Goal: Transaction & Acquisition: Purchase product/service

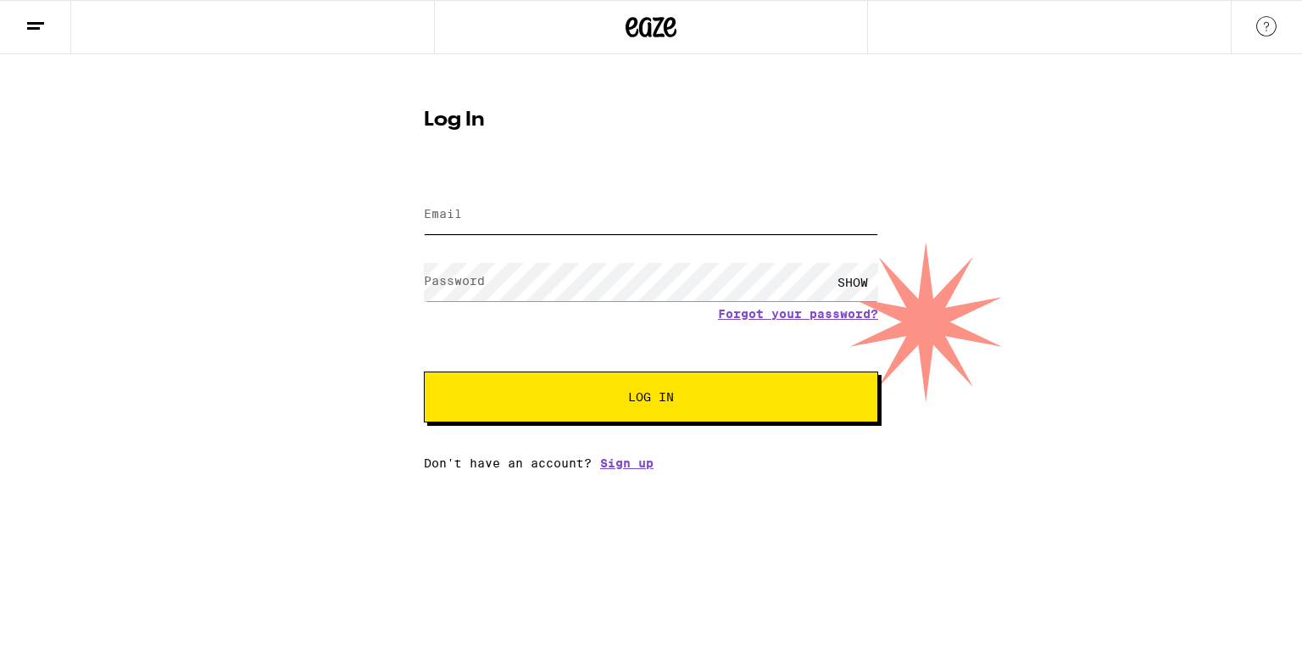
type input "[EMAIL_ADDRESS][DOMAIN_NAME]"
click at [605, 404] on button "Log In" at bounding box center [651, 396] width 454 height 51
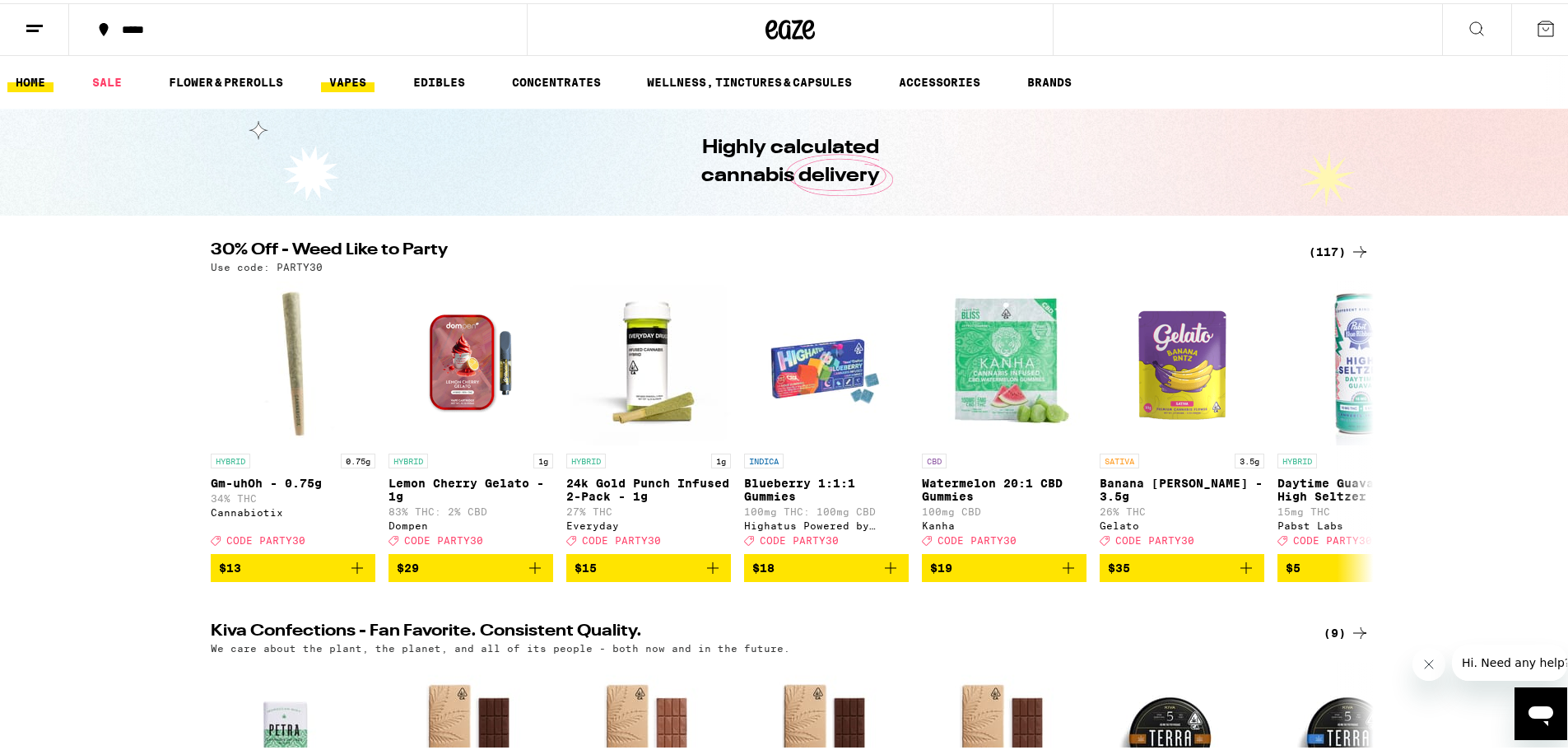
click at [323, 82] on link "VAPES" at bounding box center [348, 79] width 53 height 19
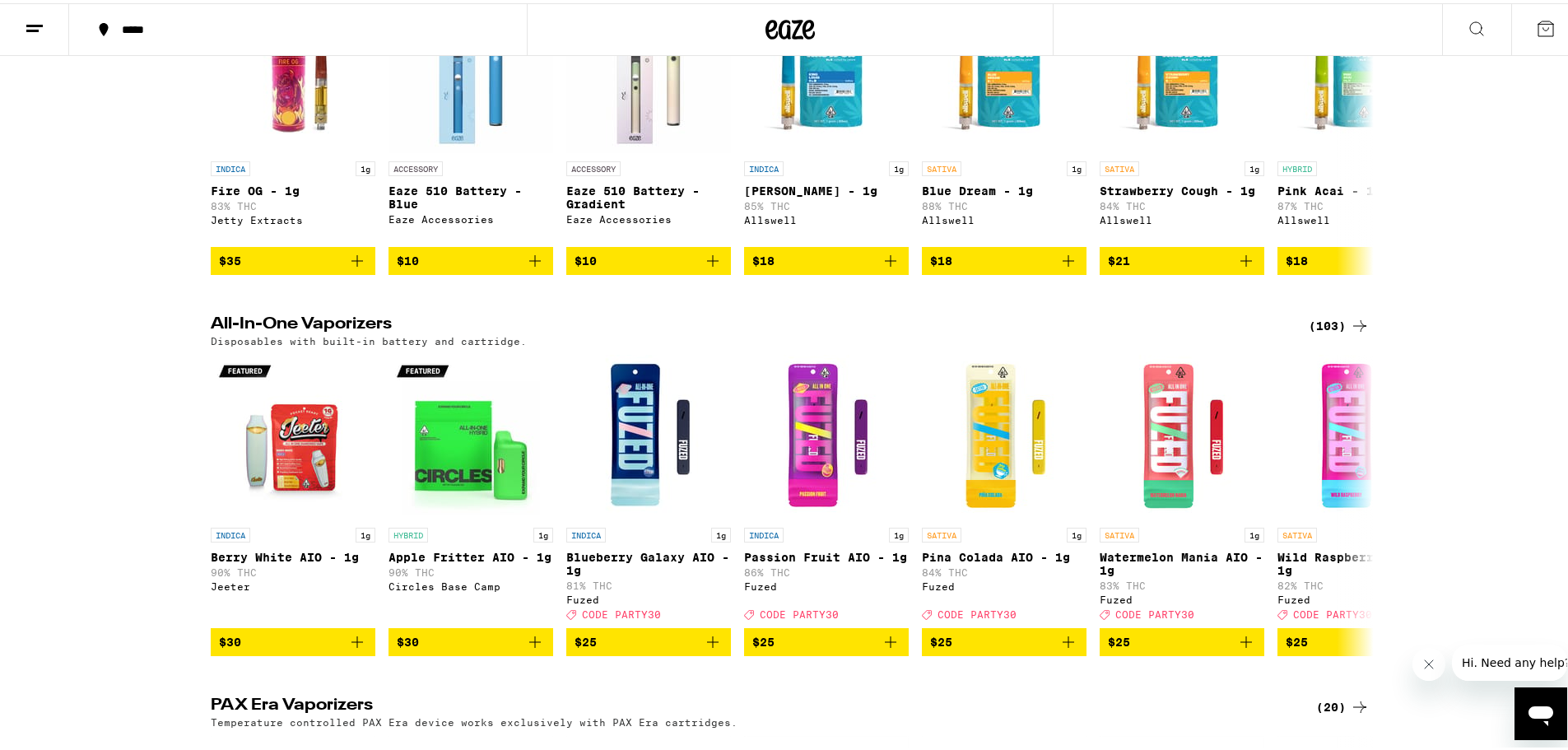
scroll to position [659, 0]
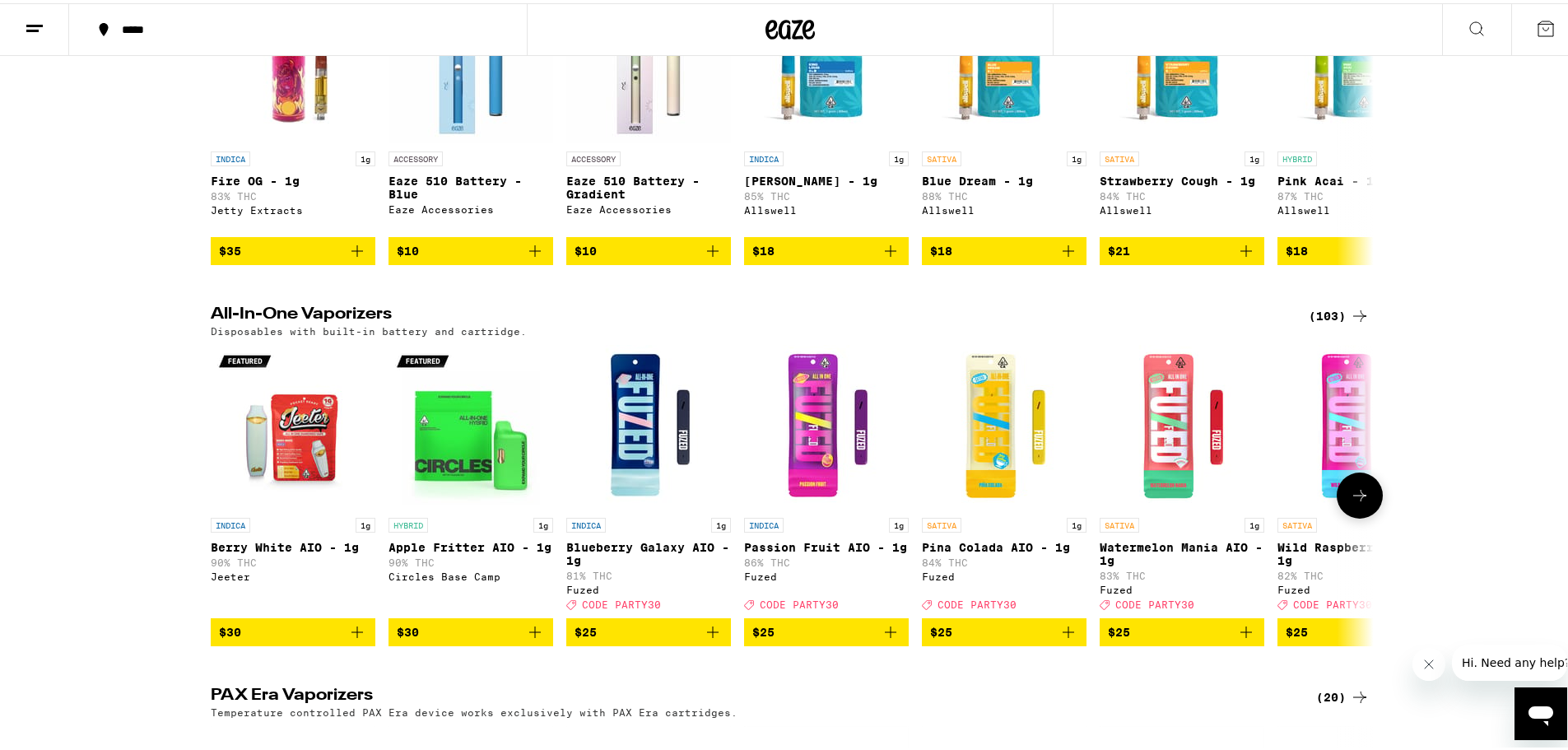
click at [1263, 502] on icon at bounding box center [1359, 493] width 19 height 19
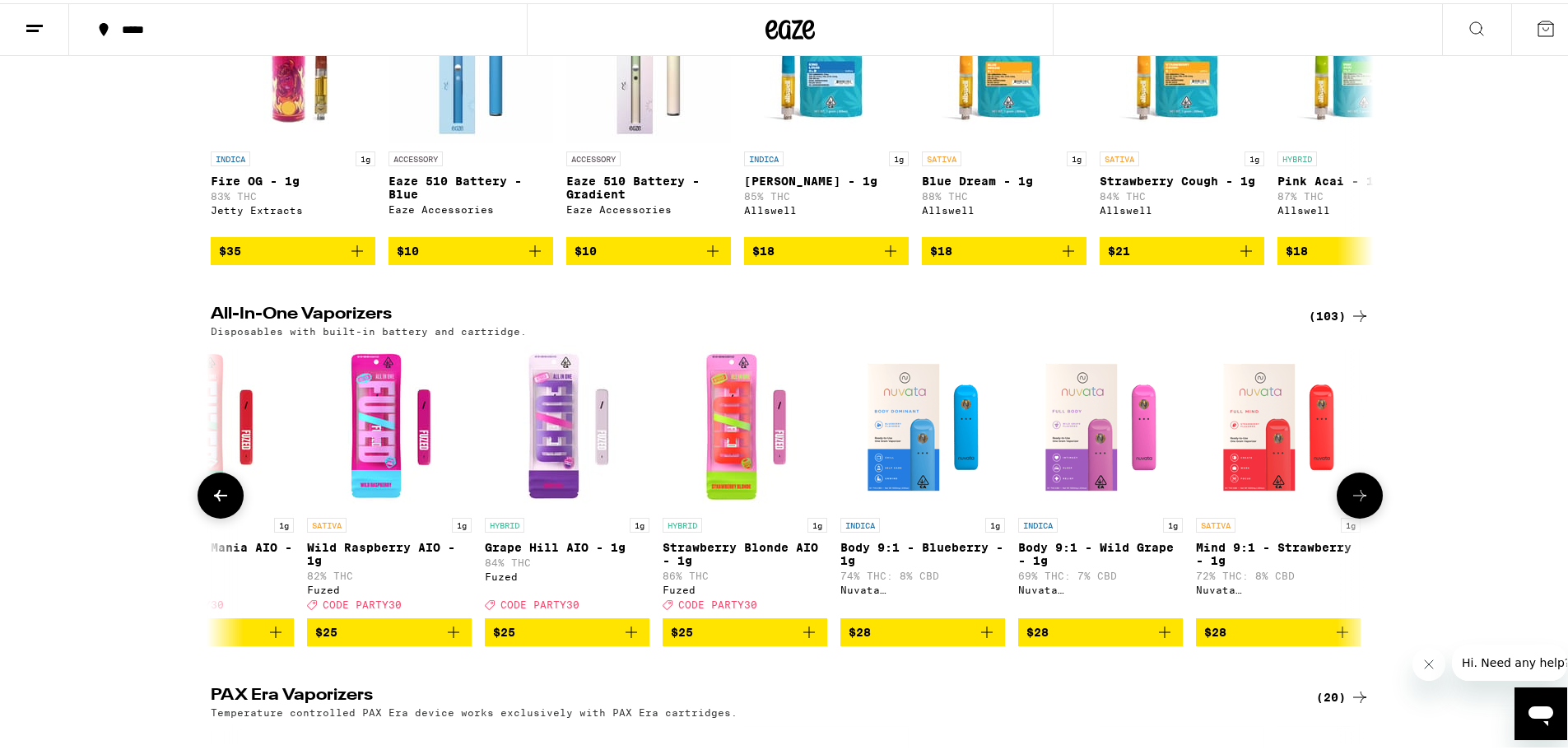
scroll to position [0, 980]
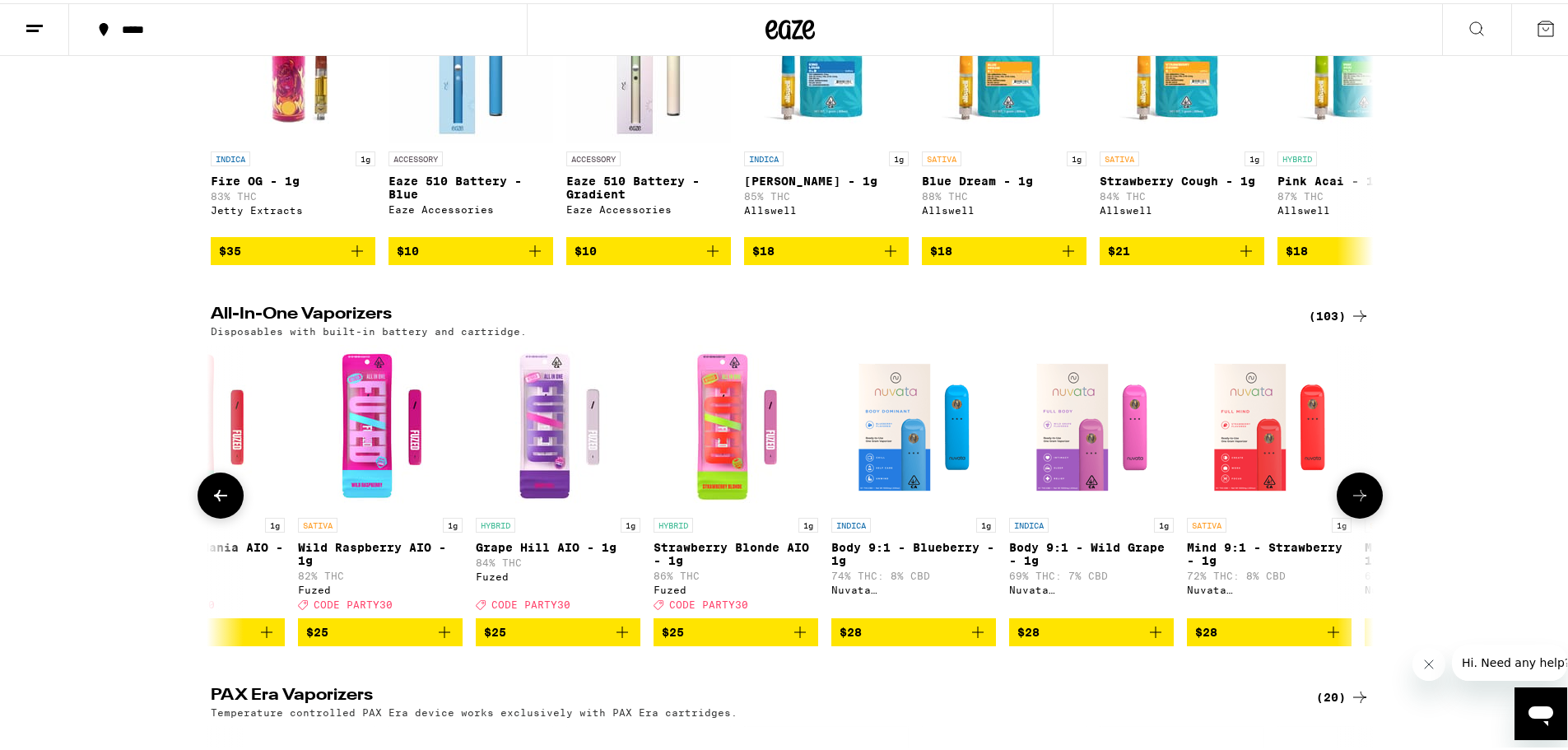
click at [1263, 502] on icon at bounding box center [1359, 493] width 19 height 19
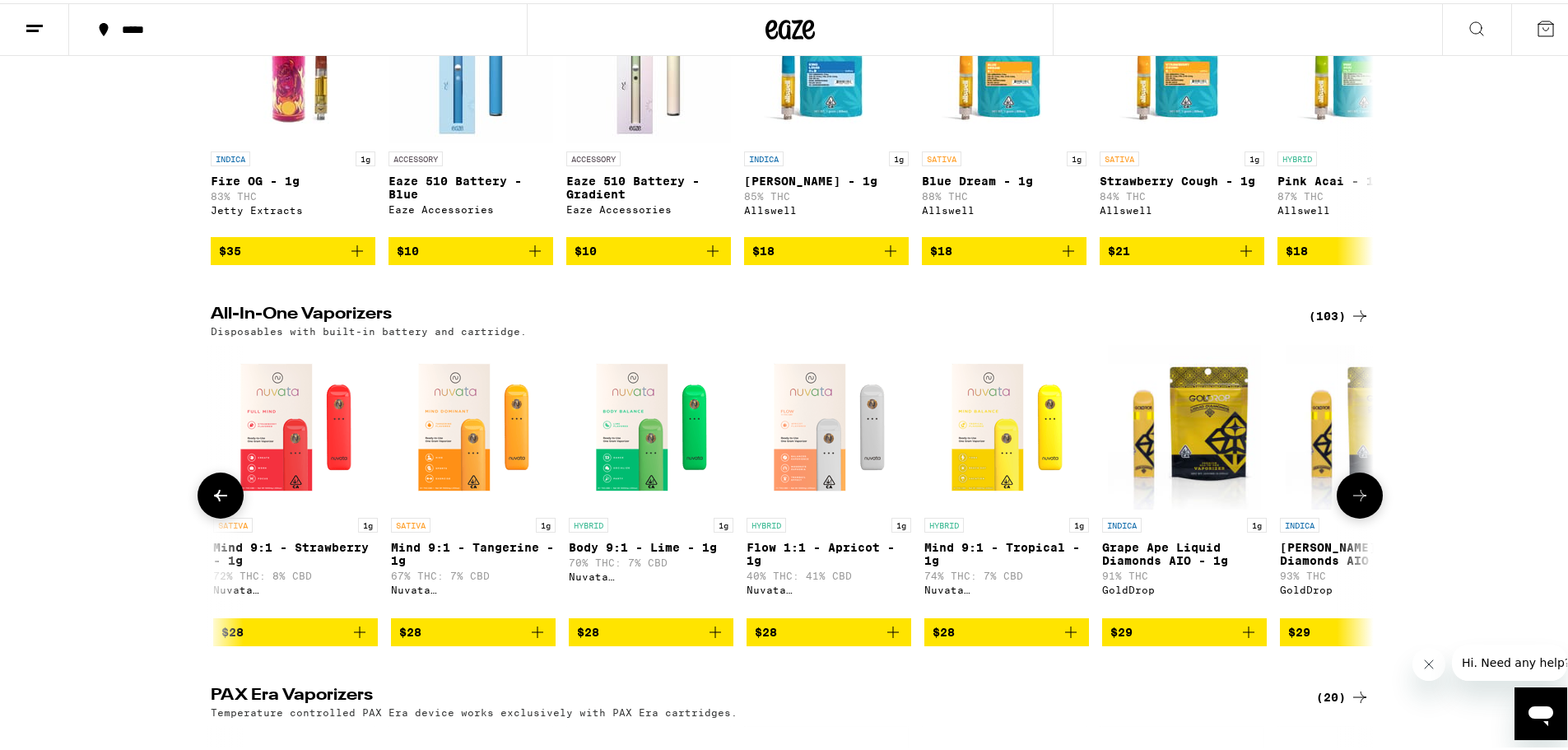
scroll to position [0, 1958]
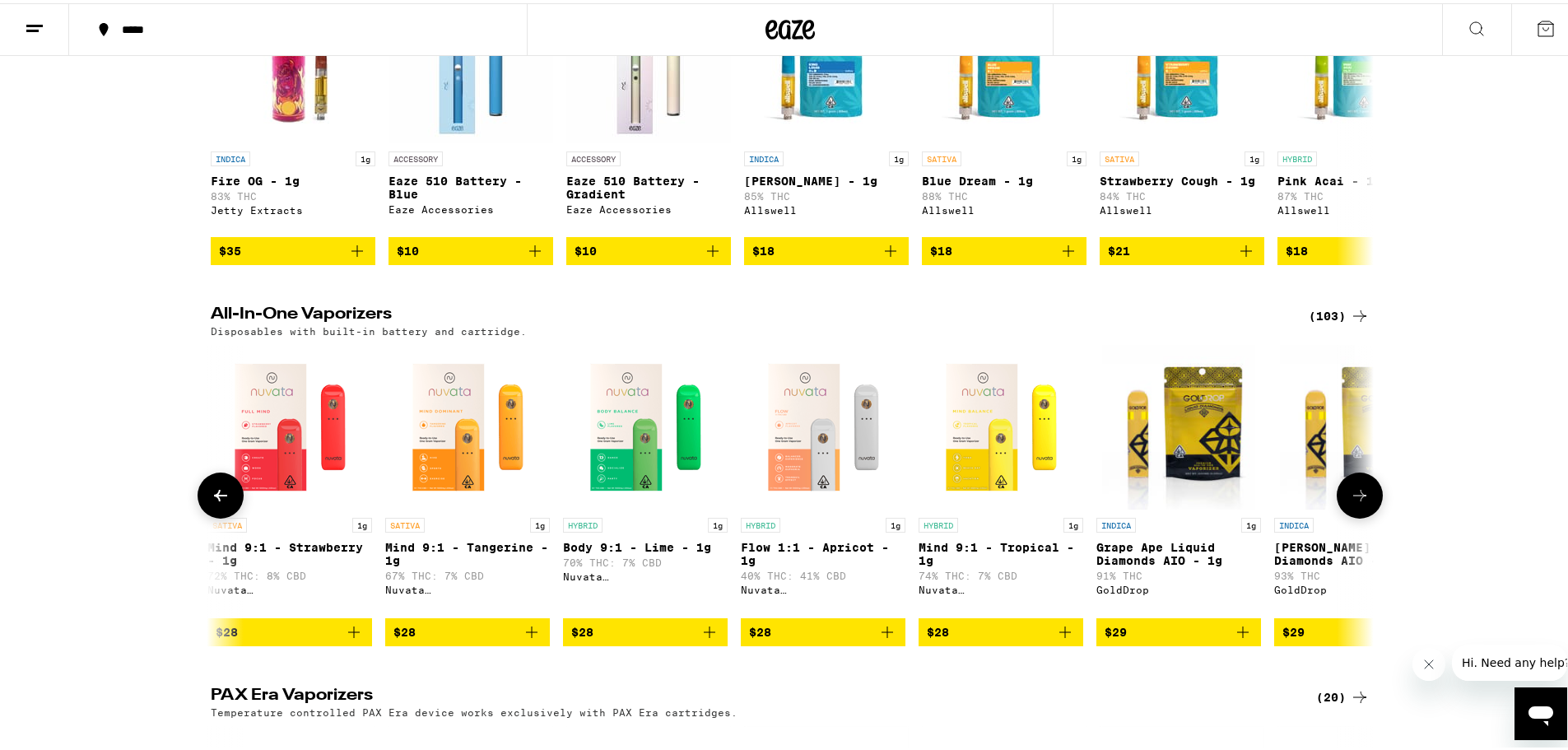
click at [1263, 502] on icon at bounding box center [1359, 493] width 19 height 19
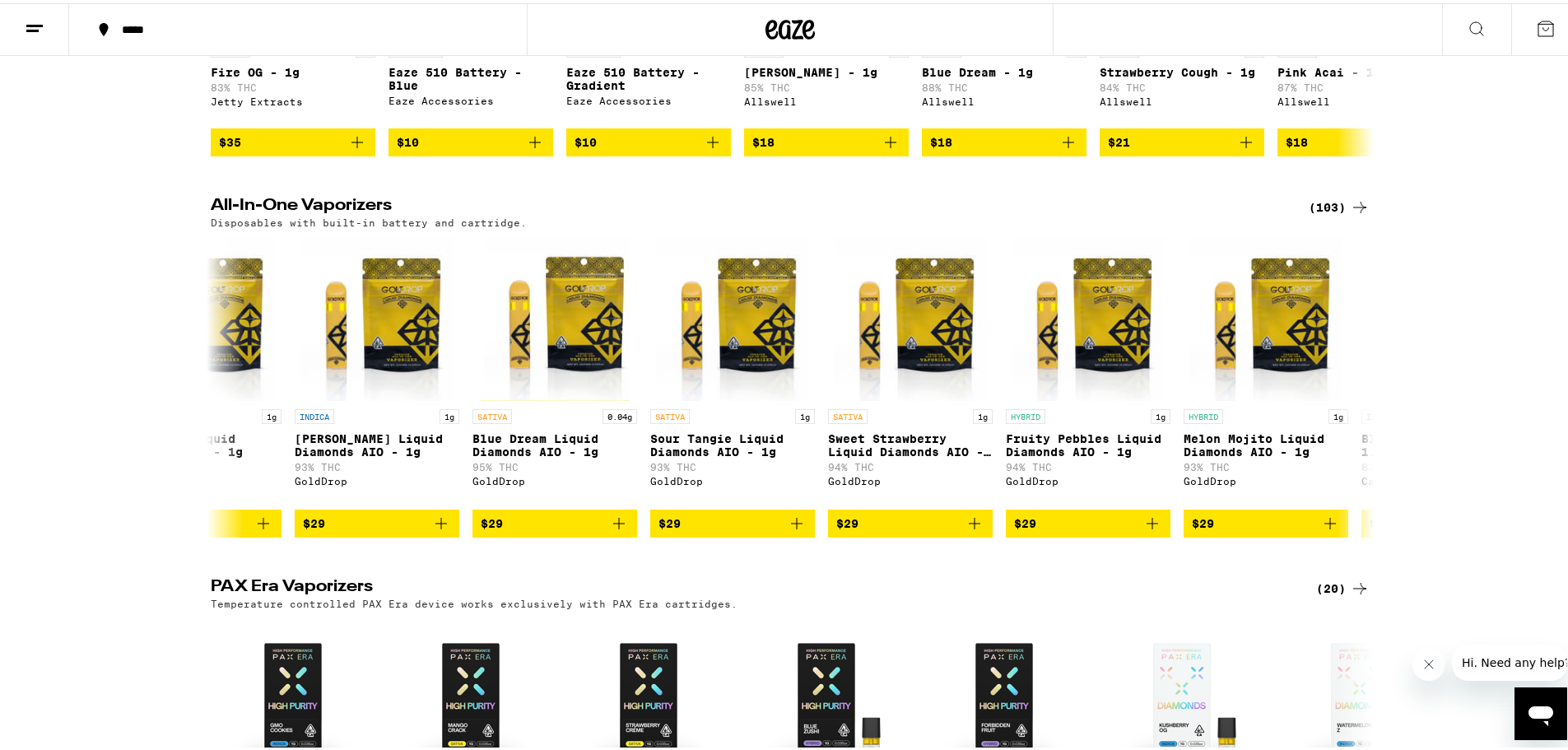
scroll to position [824, 0]
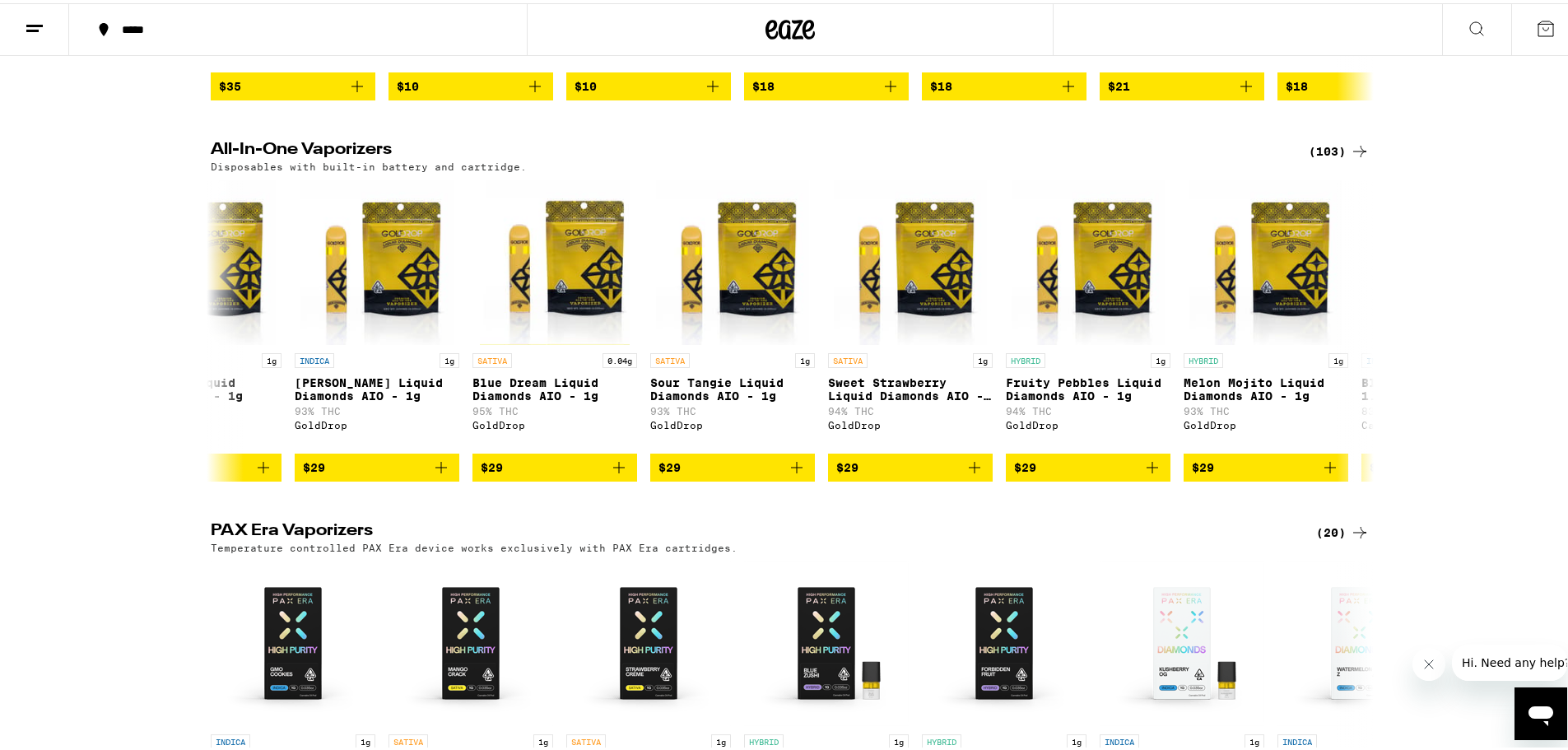
click at [1263, 158] on div "(103)" at bounding box center [1339, 148] width 61 height 19
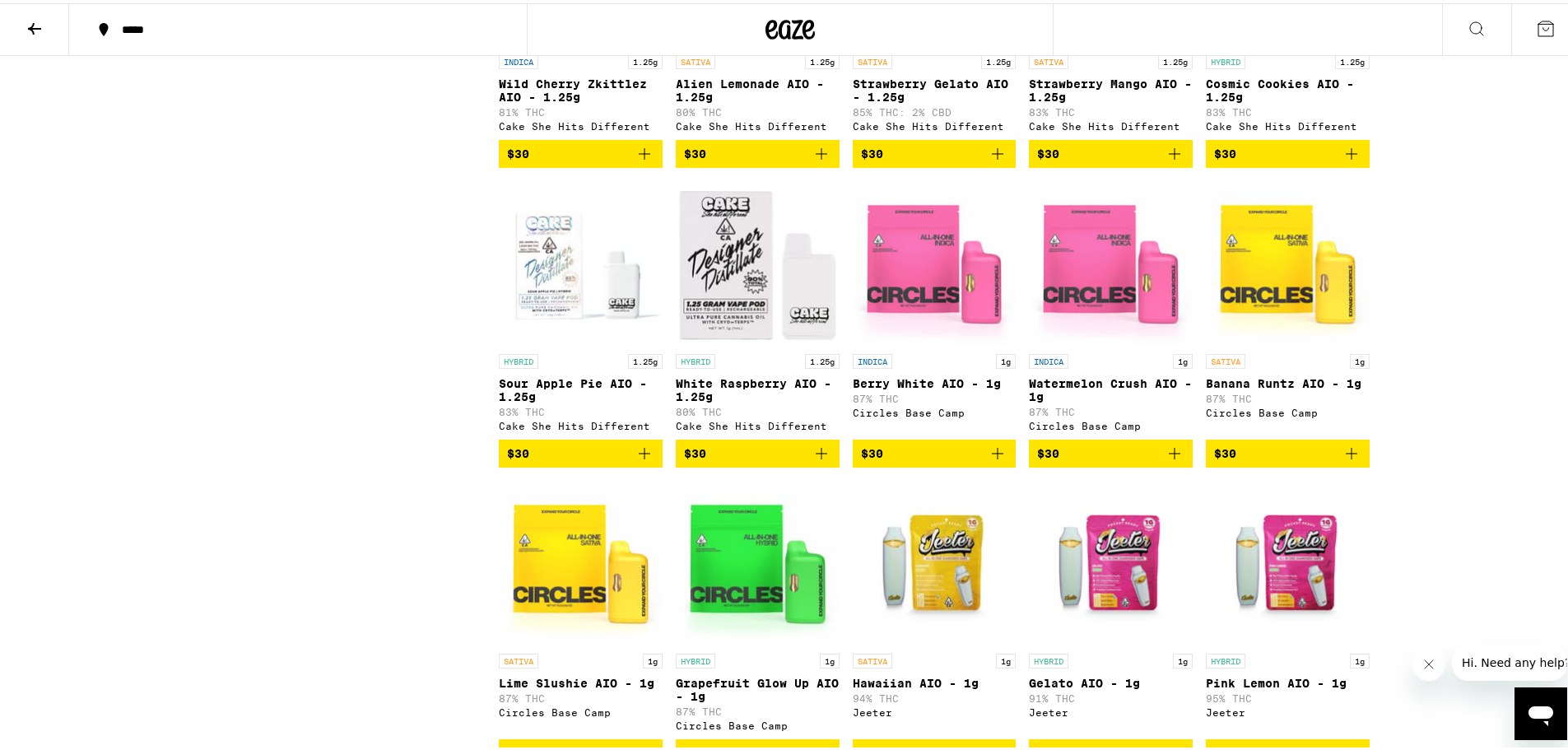
scroll to position [1894, 0]
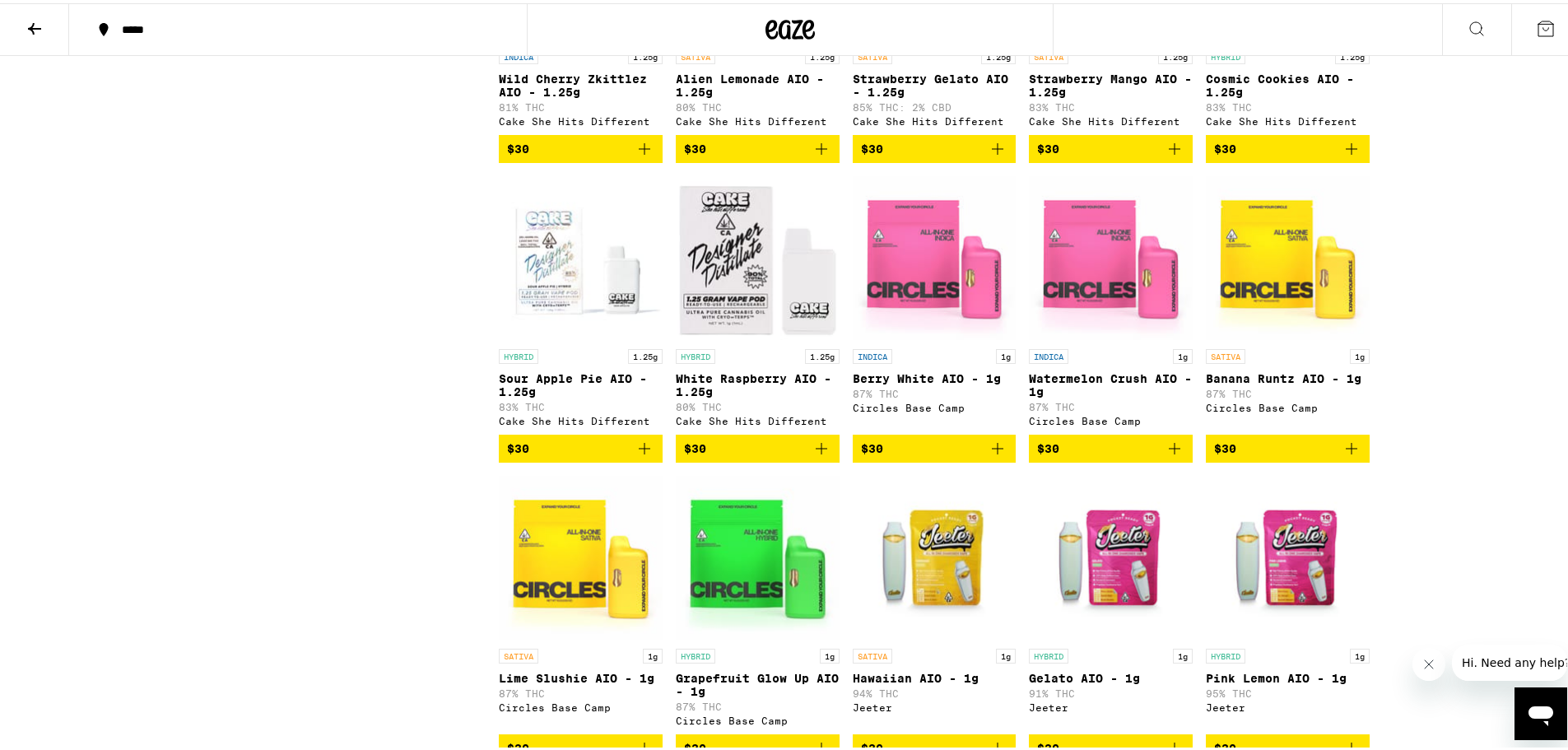
click at [1099, 456] on span "$30" at bounding box center [1111, 445] width 148 height 19
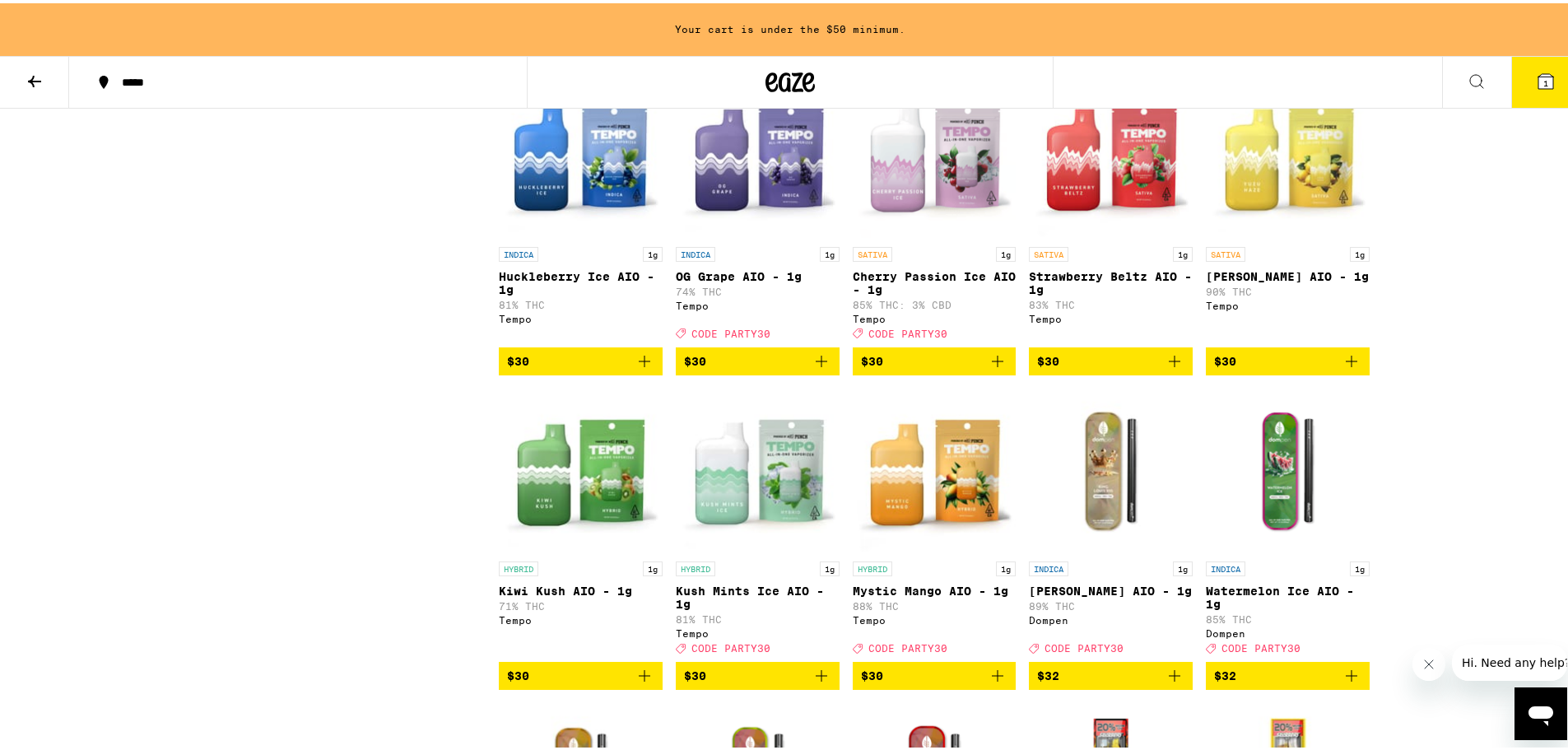
scroll to position [2771, 0]
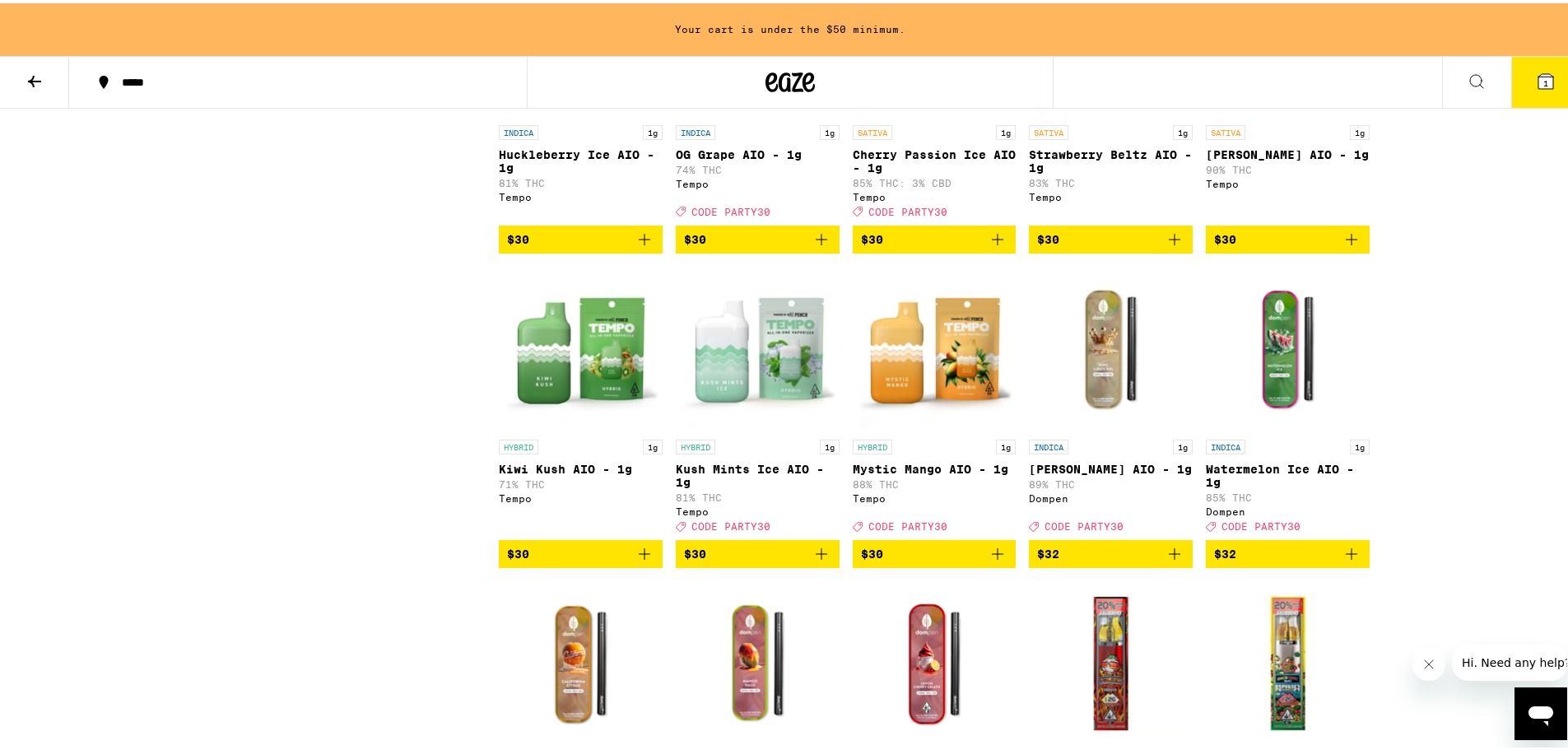
click at [1254, 561] on span "$32" at bounding box center [1287, 551] width 148 height 19
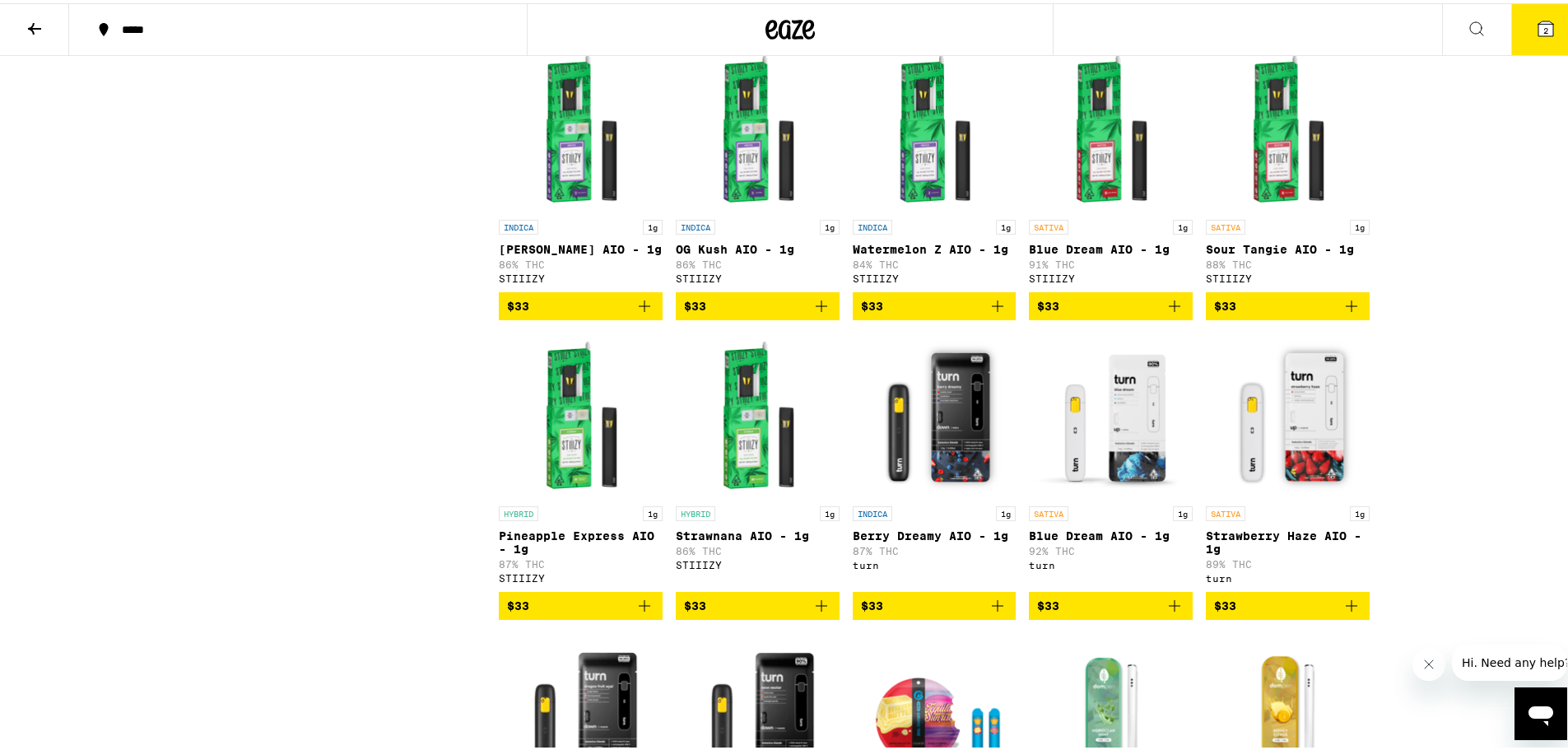
scroll to position [3624, 0]
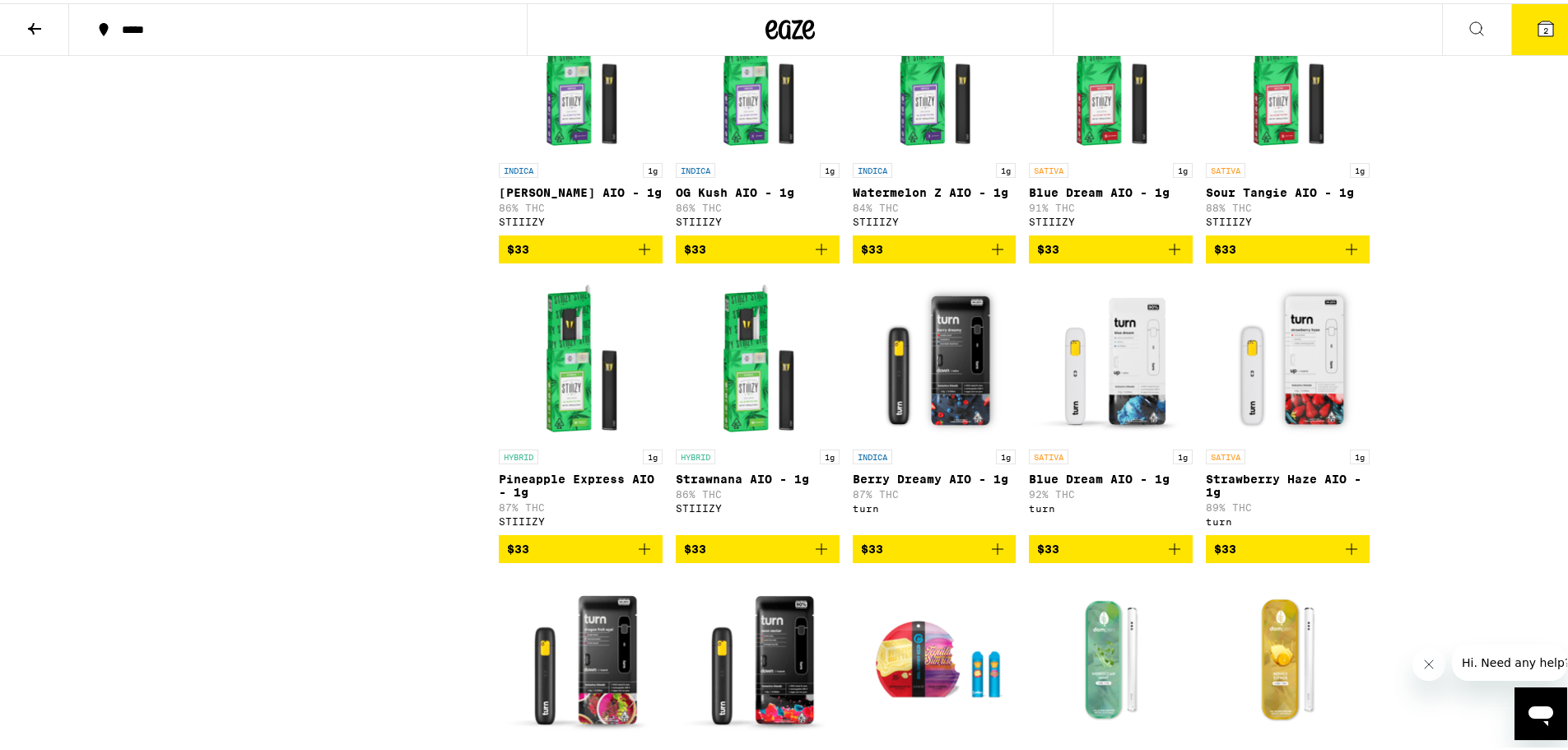
click at [918, 556] on span "$33" at bounding box center [935, 546] width 148 height 19
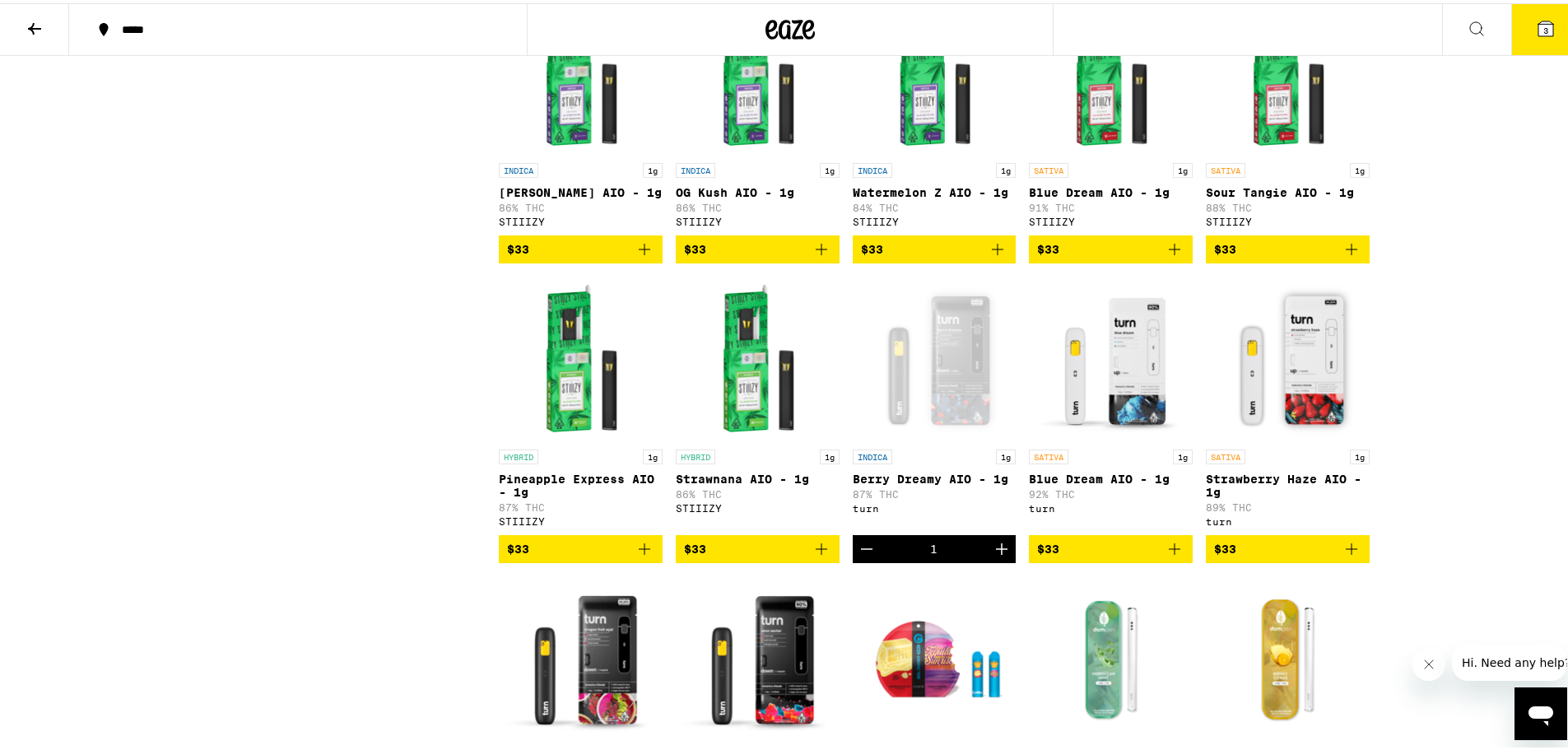
click at [1263, 556] on span "$33" at bounding box center [1287, 546] width 148 height 19
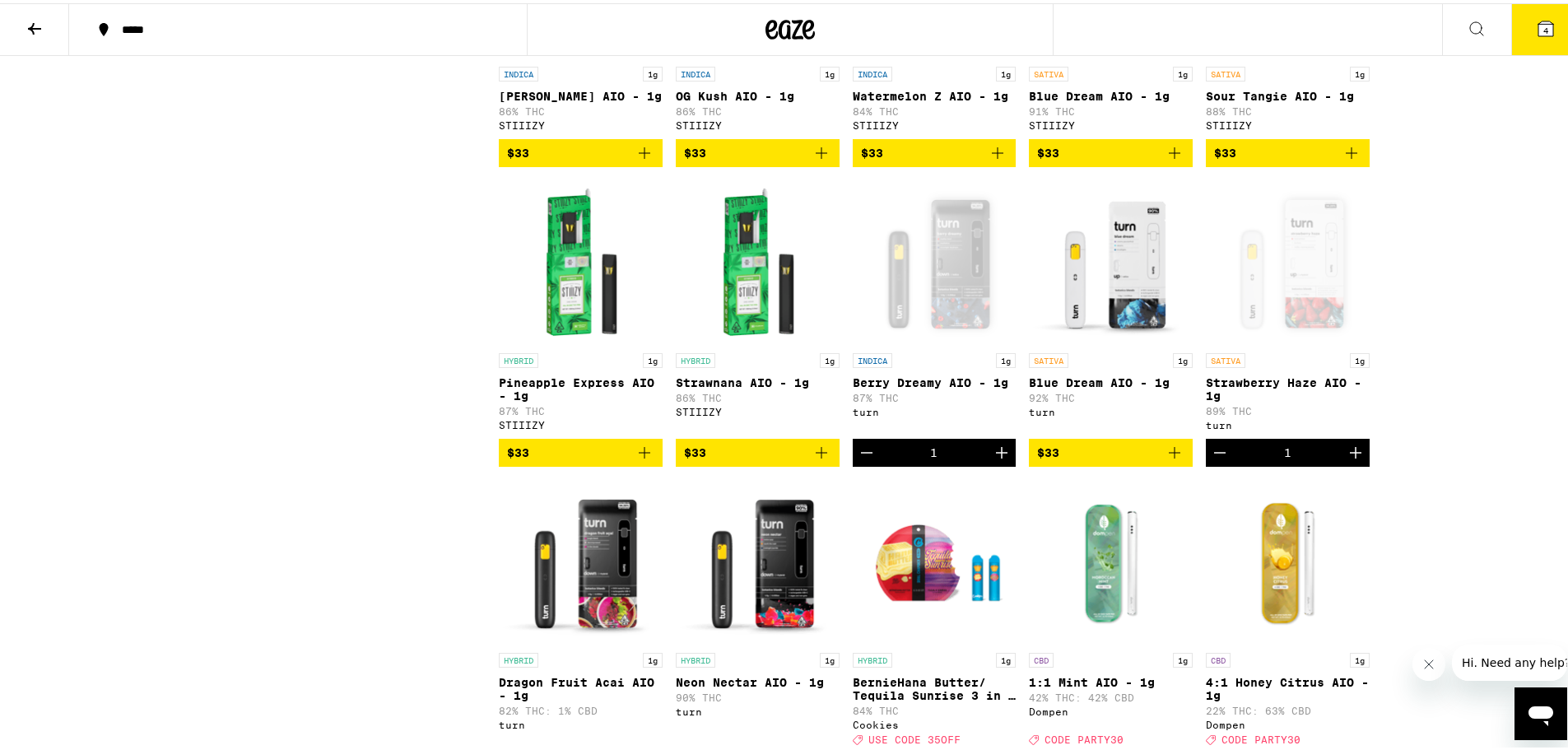
scroll to position [3953, 0]
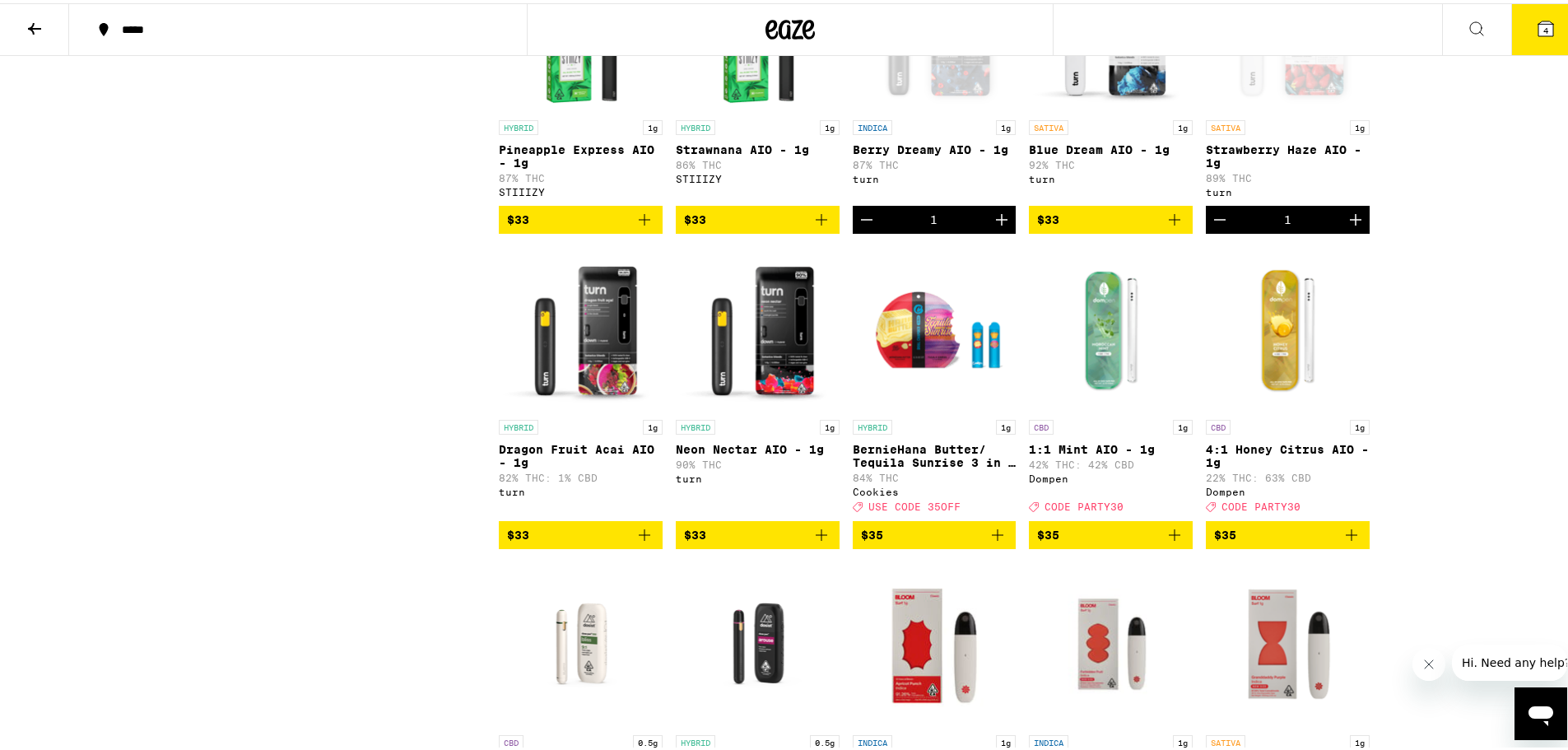
click at [936, 408] on img "Open page for BernieHana Butter/ Tequila Sunrise 3 in 1 AIO - 1g from Cookies" at bounding box center [934, 326] width 164 height 165
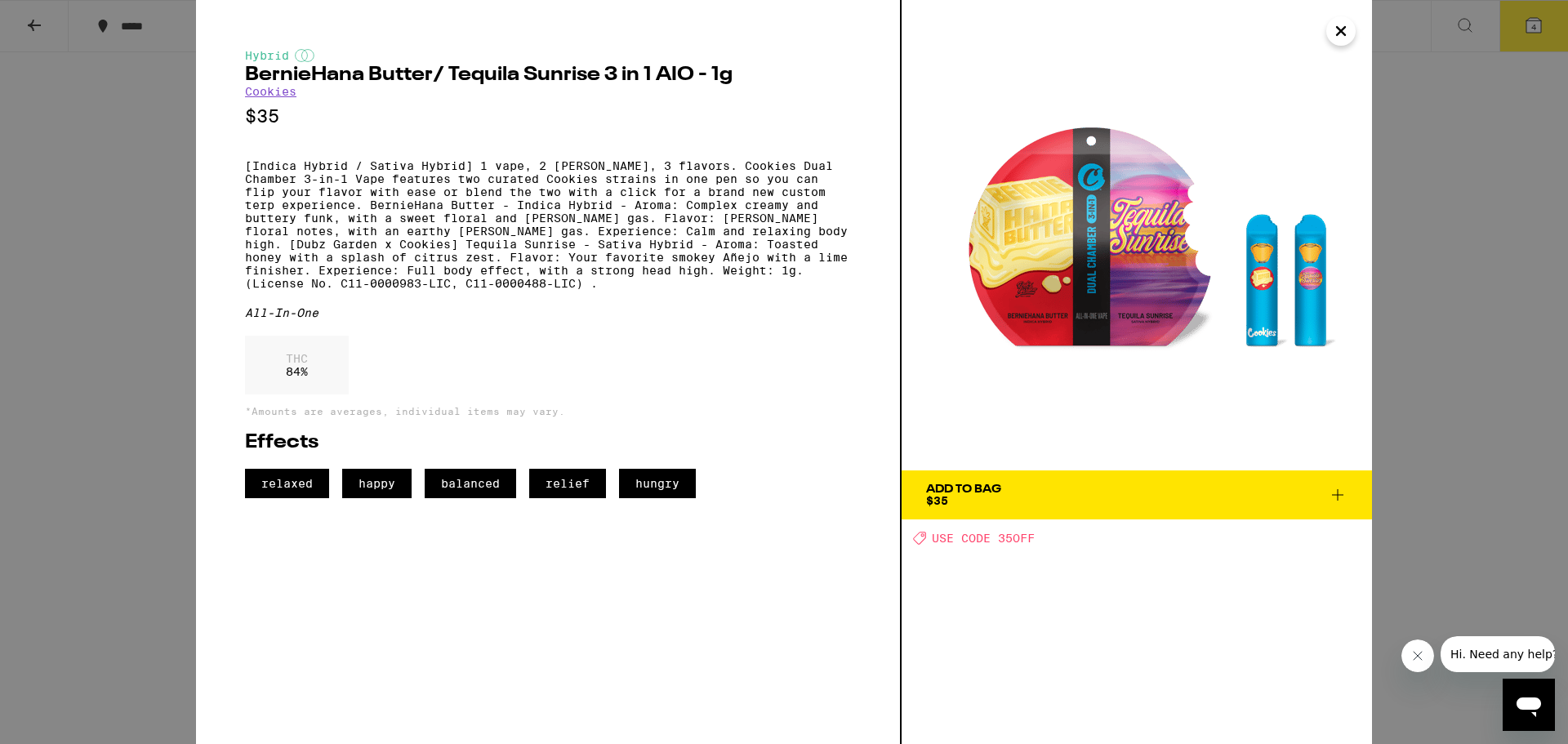
click at [1253, 40] on icon "Close" at bounding box center [1341, 30] width 19 height 24
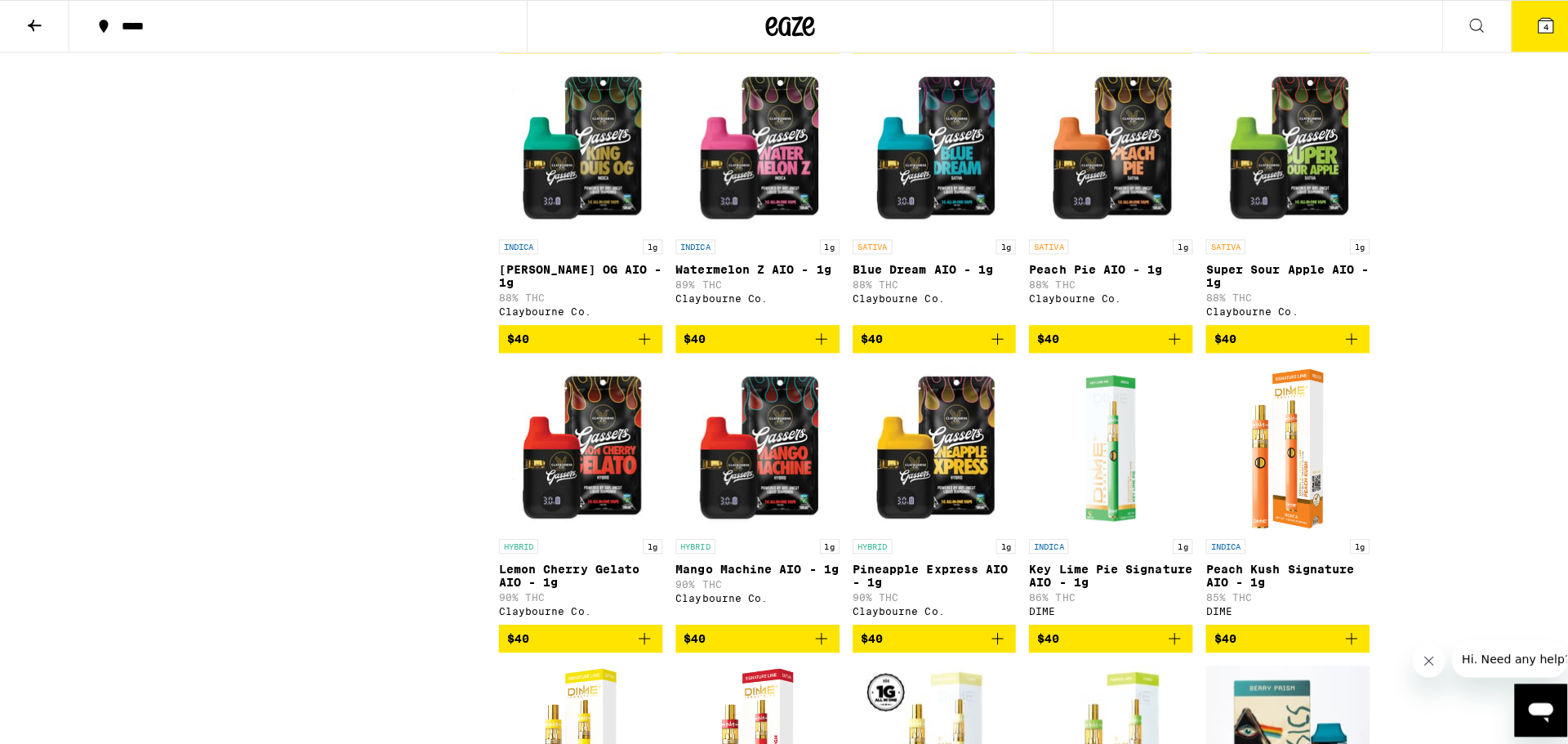
scroll to position [4847, 0]
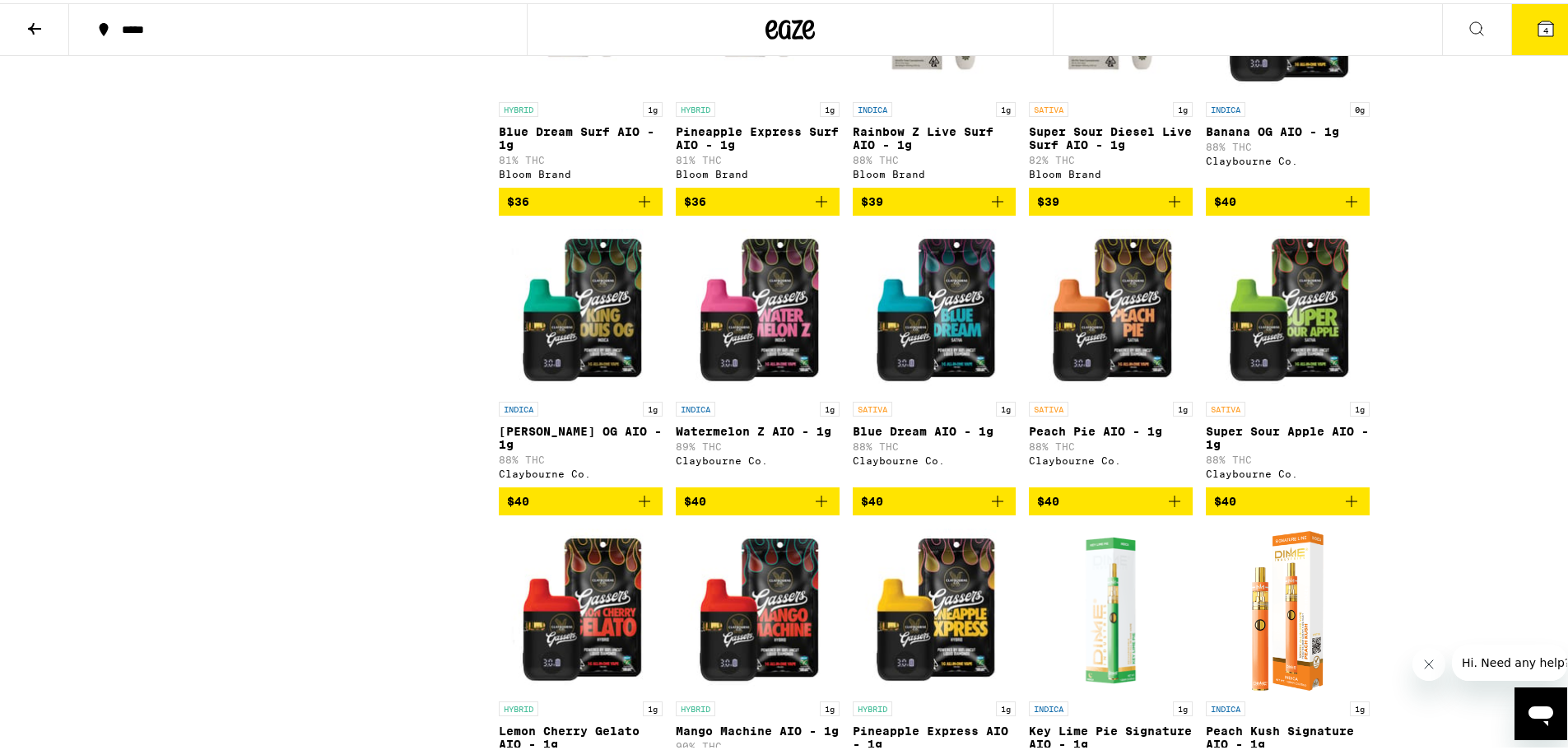
click at [1263, 34] on icon at bounding box center [1546, 25] width 19 height 19
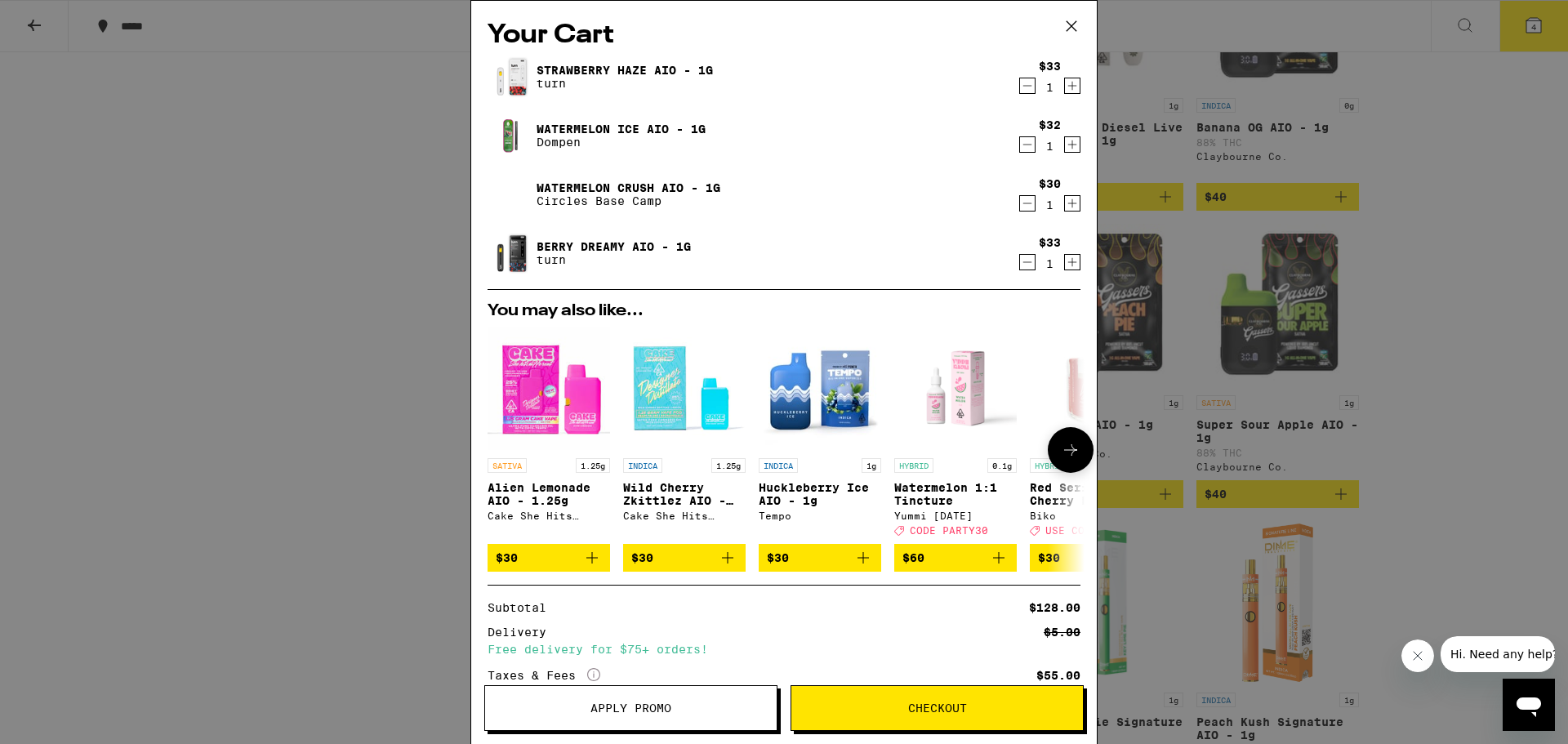
click at [681, 568] on span "$30" at bounding box center [684, 558] width 106 height 19
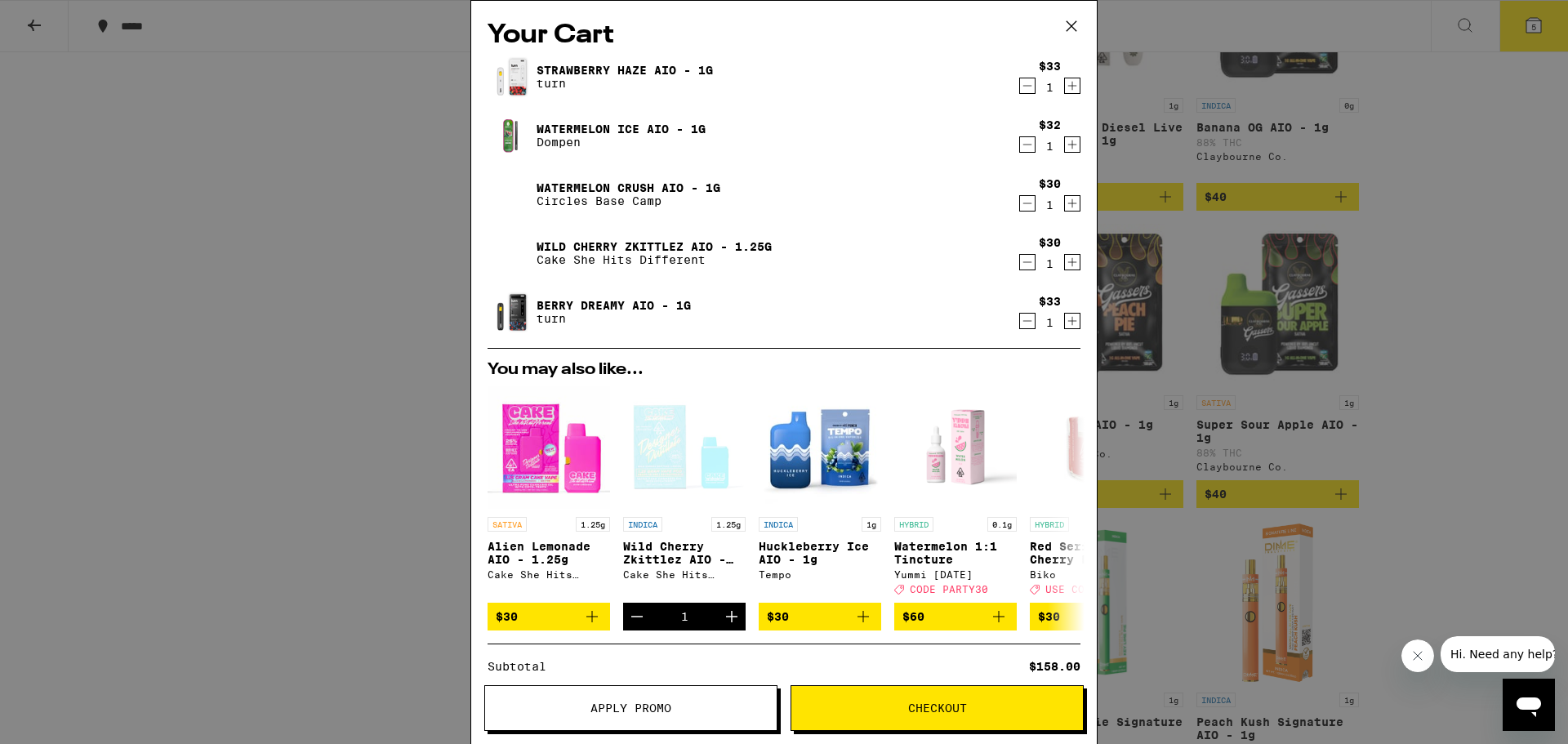
click at [1020, 149] on icon "Decrement" at bounding box center [1027, 145] width 14 height 19
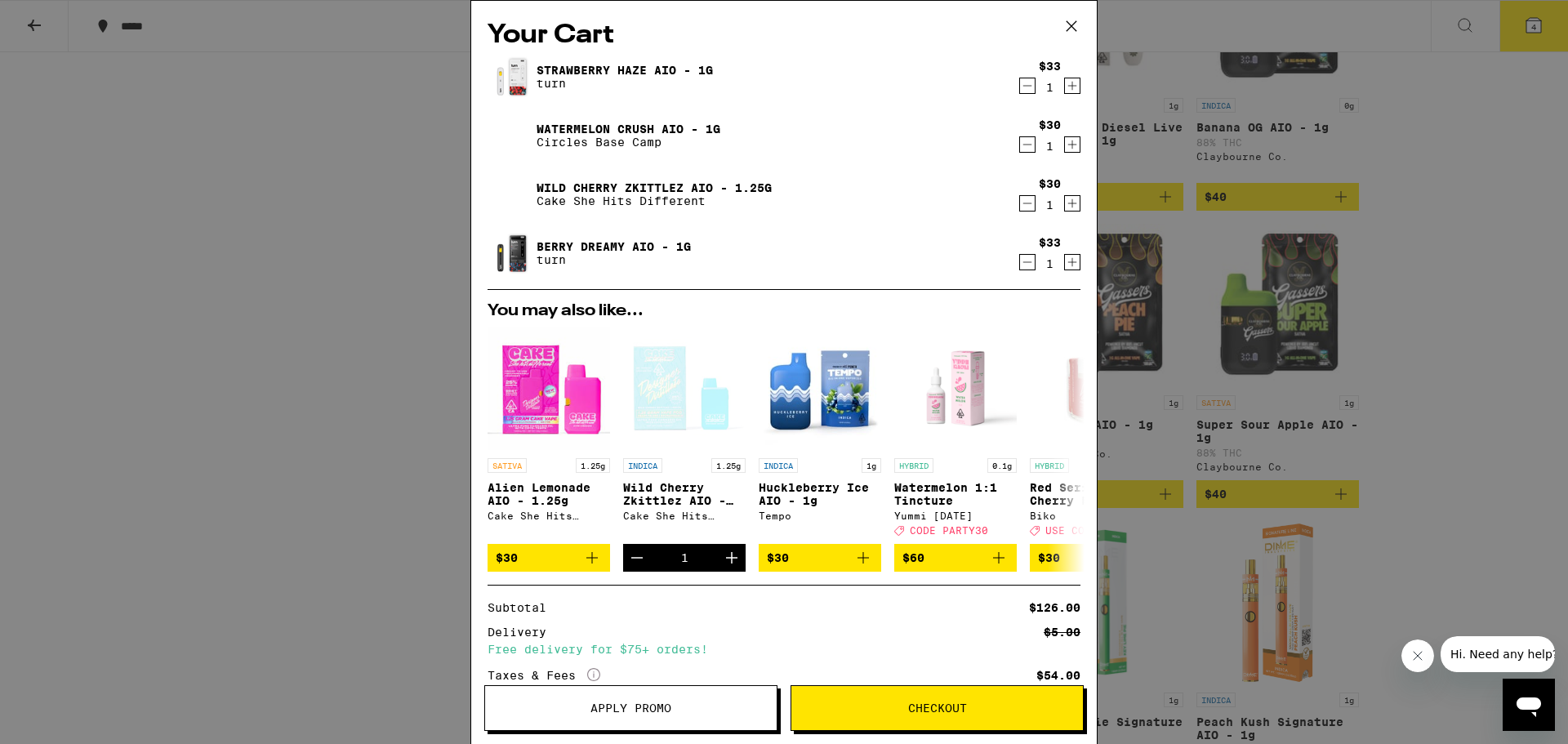
click at [1020, 145] on icon "Decrement" at bounding box center [1027, 145] width 14 height 19
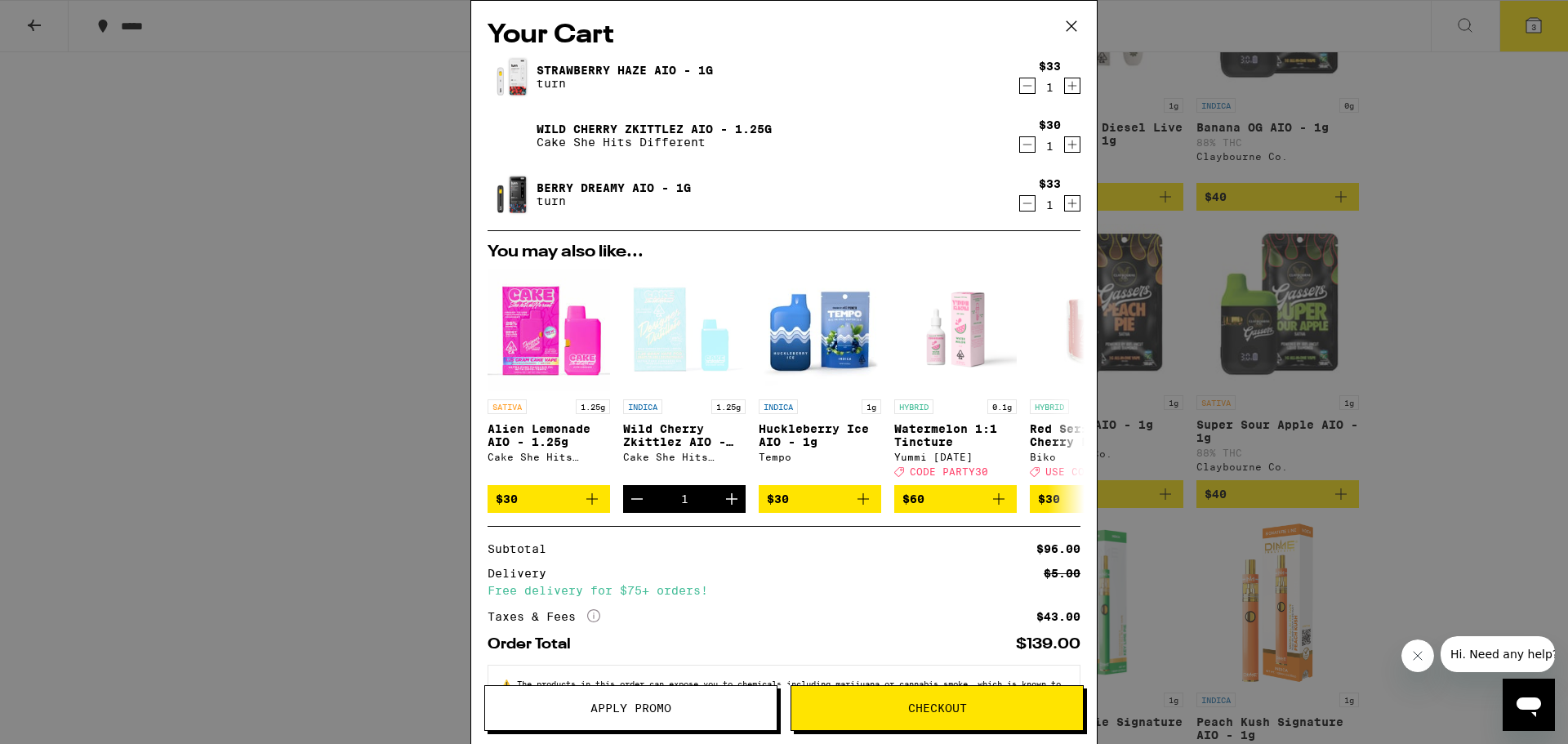
click at [895, 646] on span "Checkout" at bounding box center [936, 708] width 292 height 12
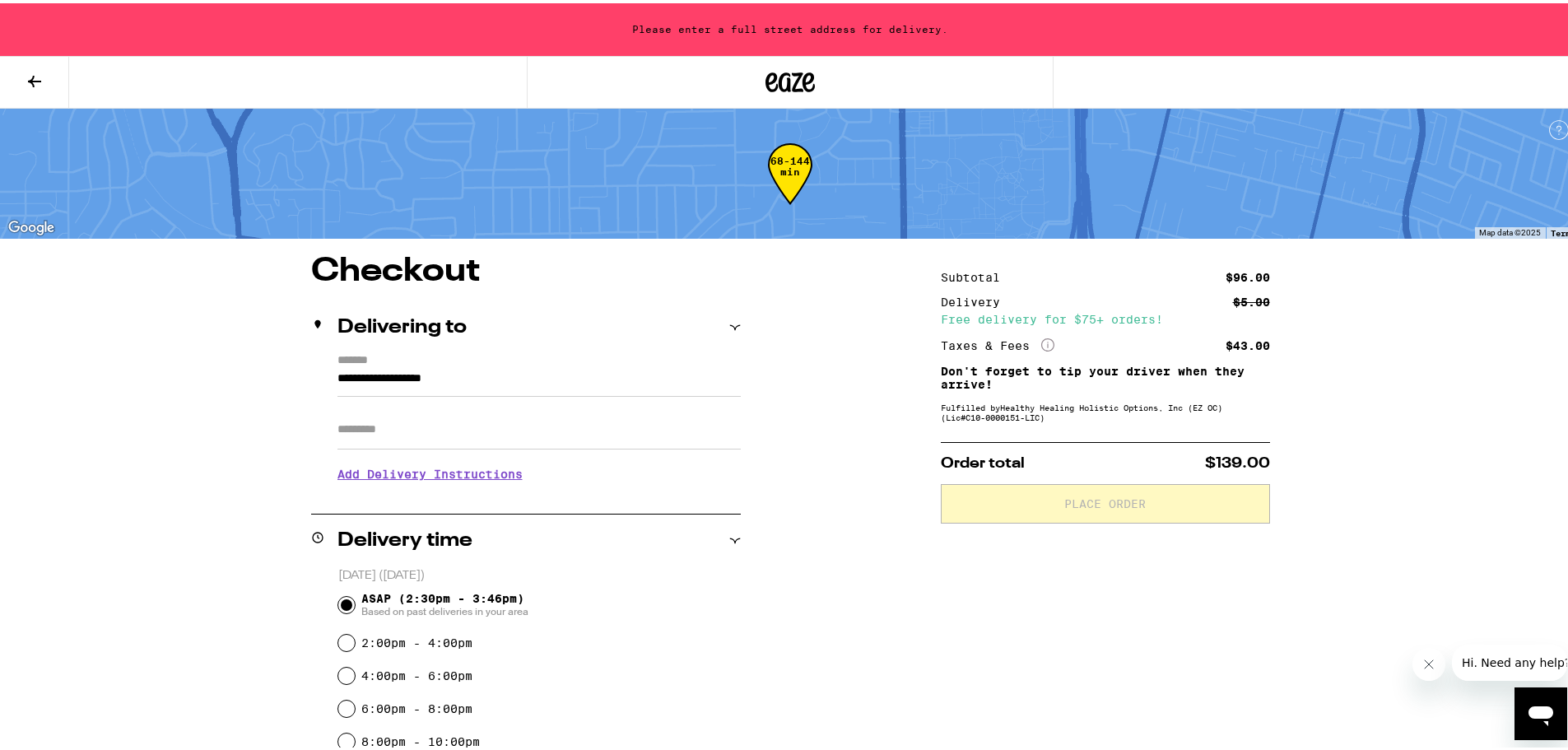
click at [458, 371] on input "**********" at bounding box center [539, 379] width 403 height 28
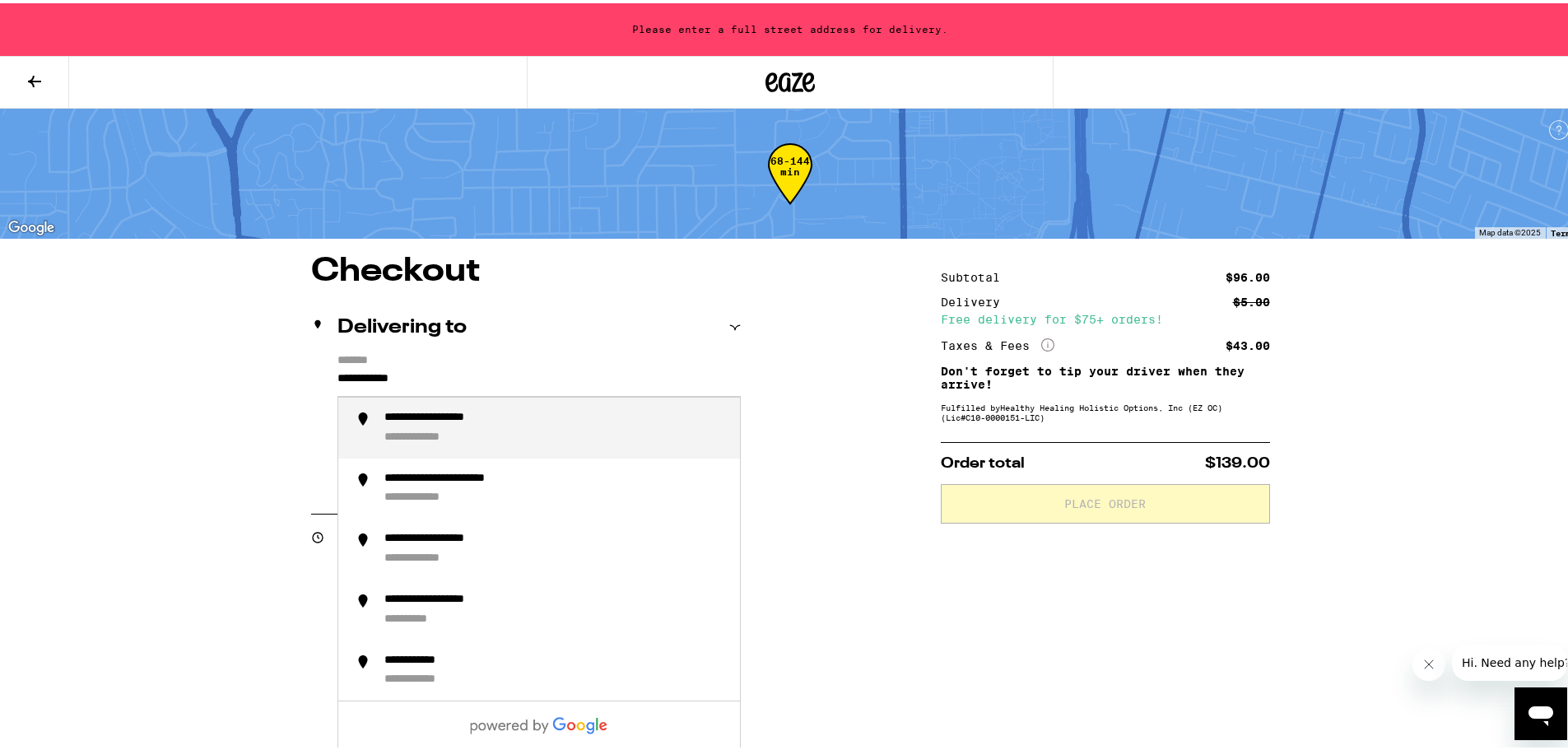
click at [597, 424] on div "**********" at bounding box center [555, 426] width 343 height 35
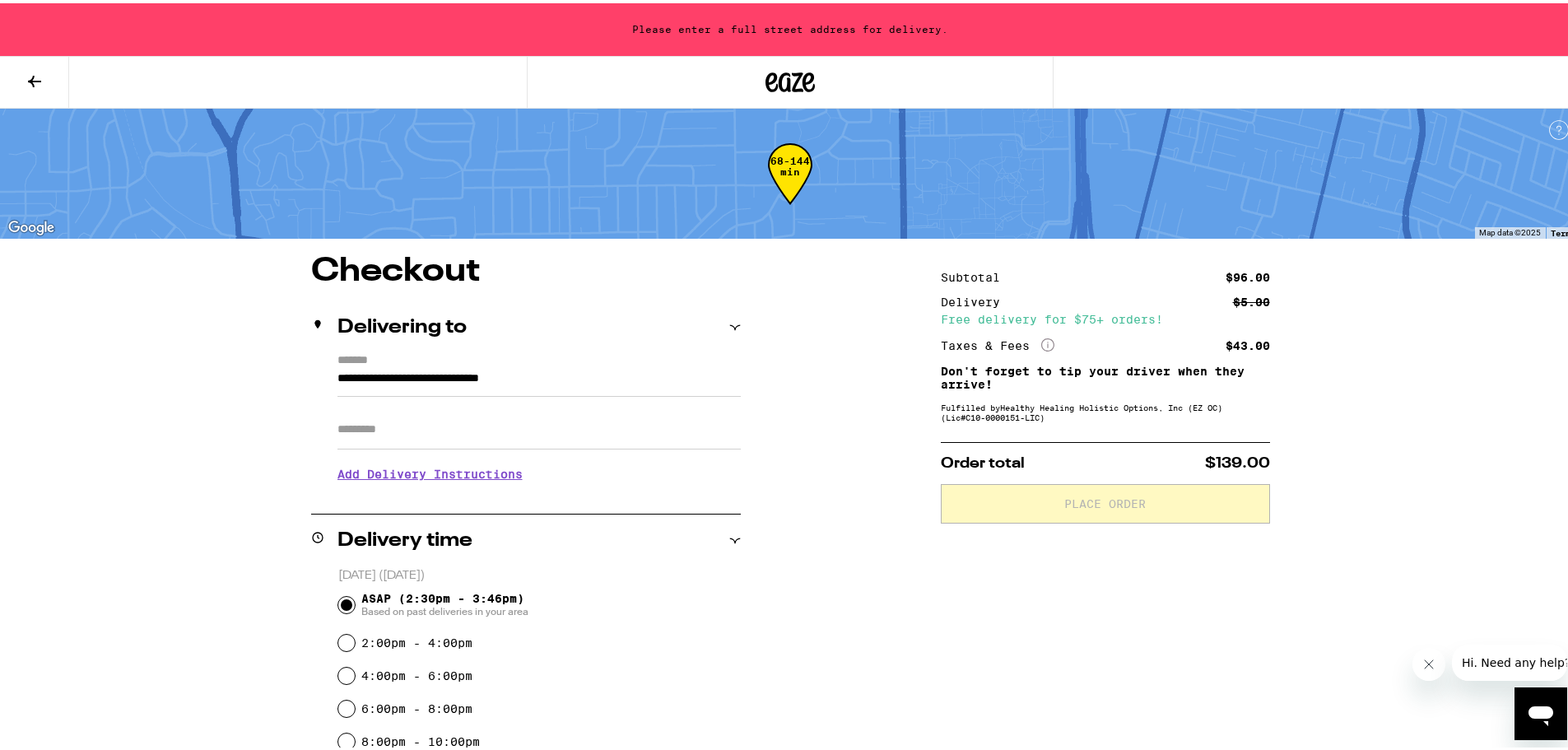
type input "**********"
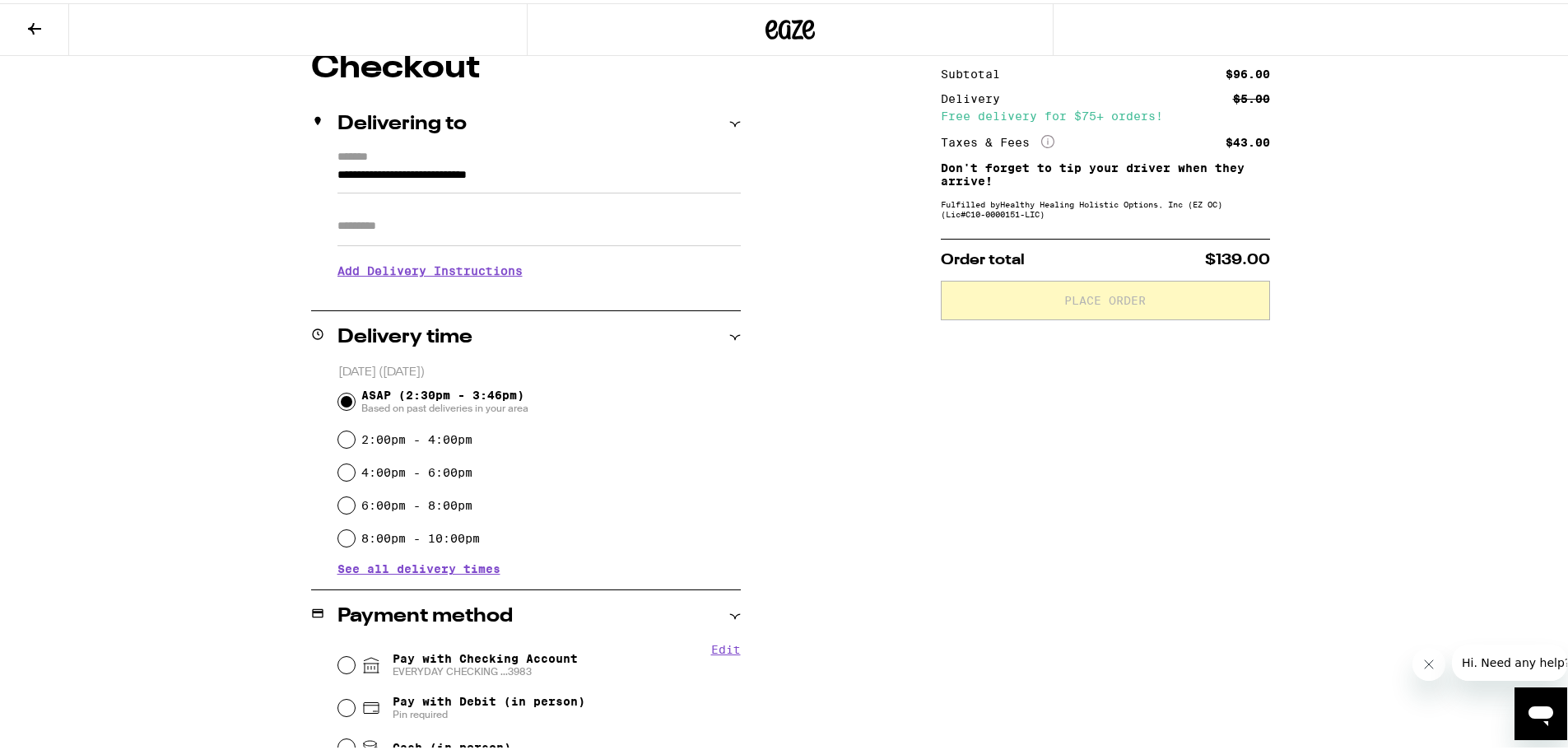
scroll to position [165, 0]
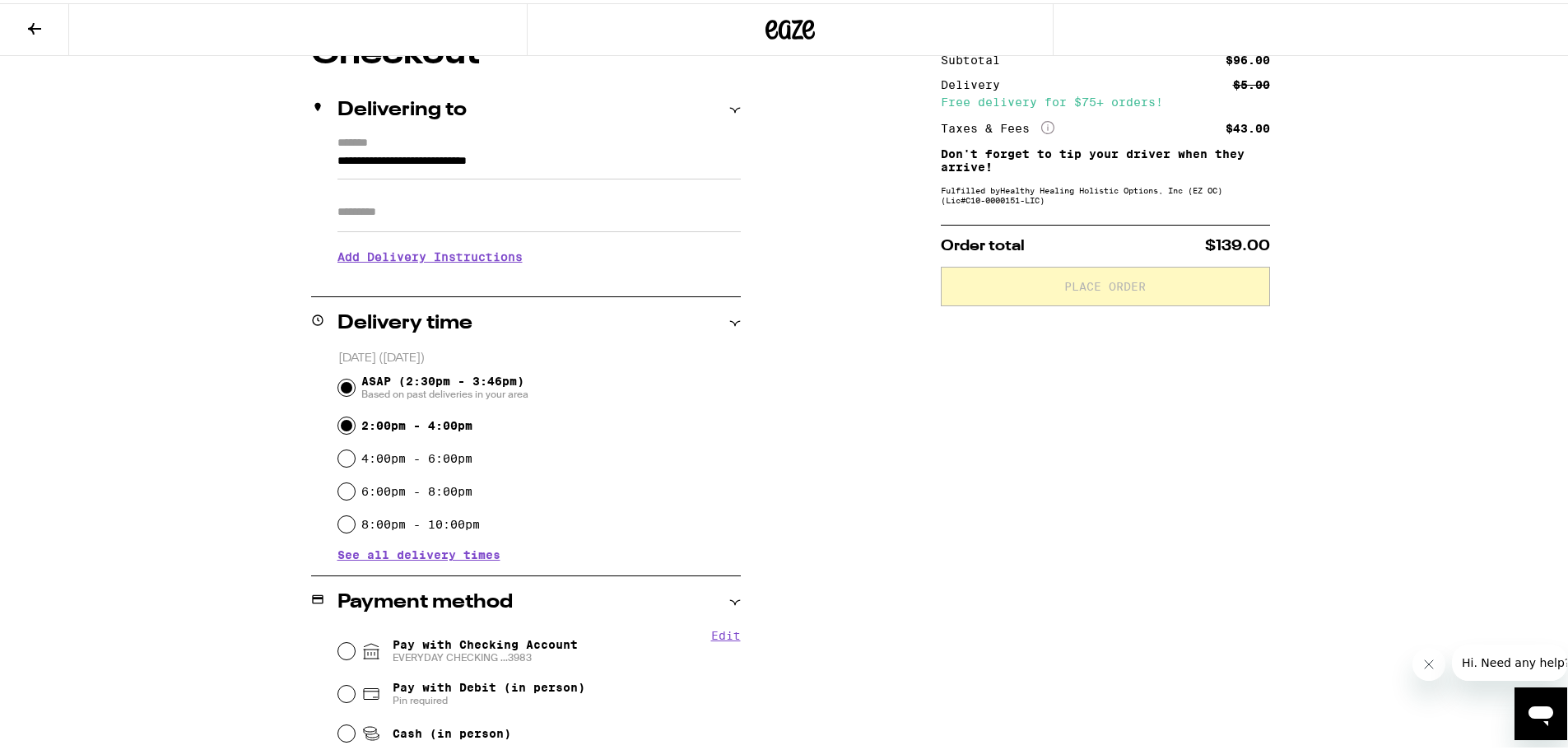
click at [341, 422] on input "2:00pm - 4:00pm" at bounding box center [346, 422] width 17 height 17
radio input "true"
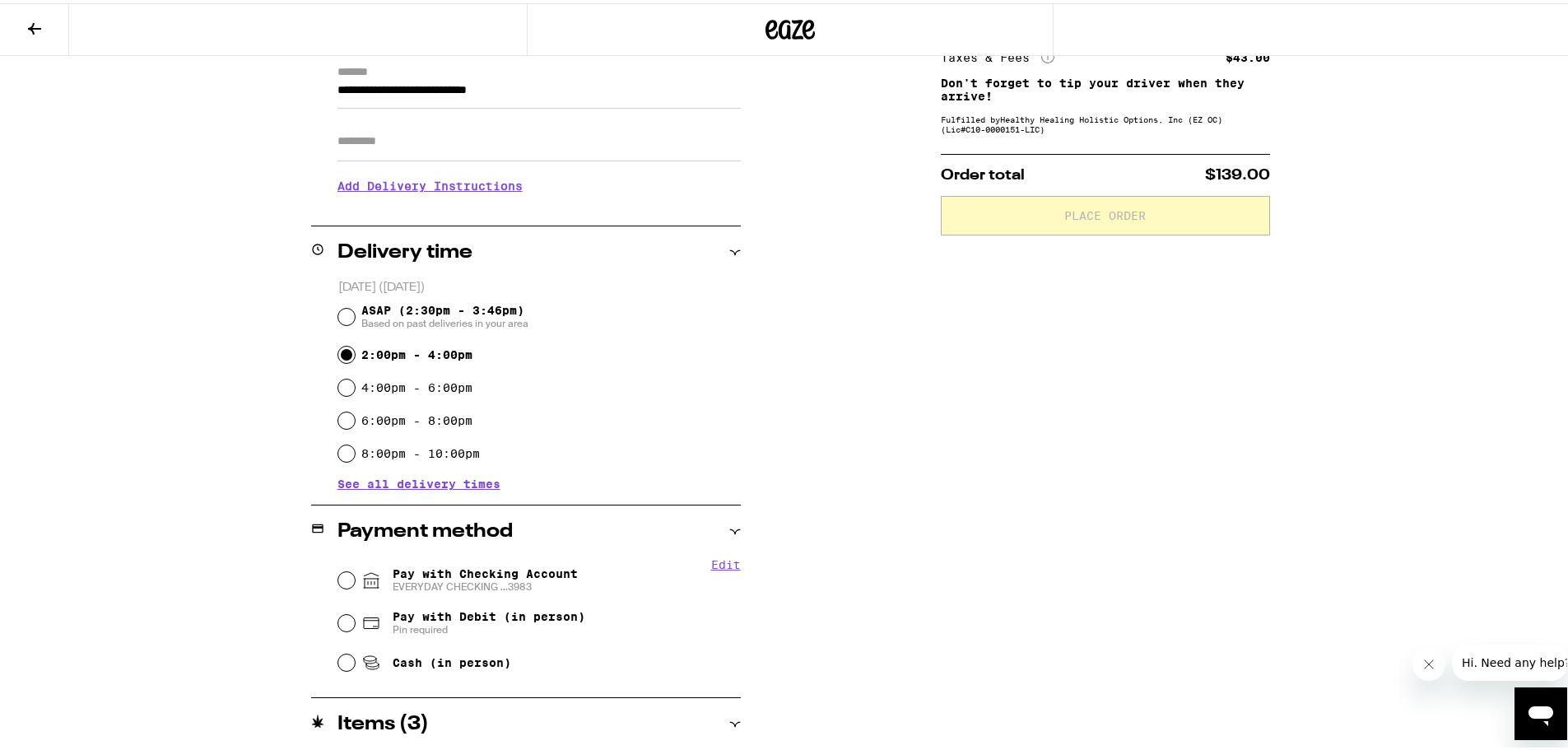
scroll to position [412, 0]
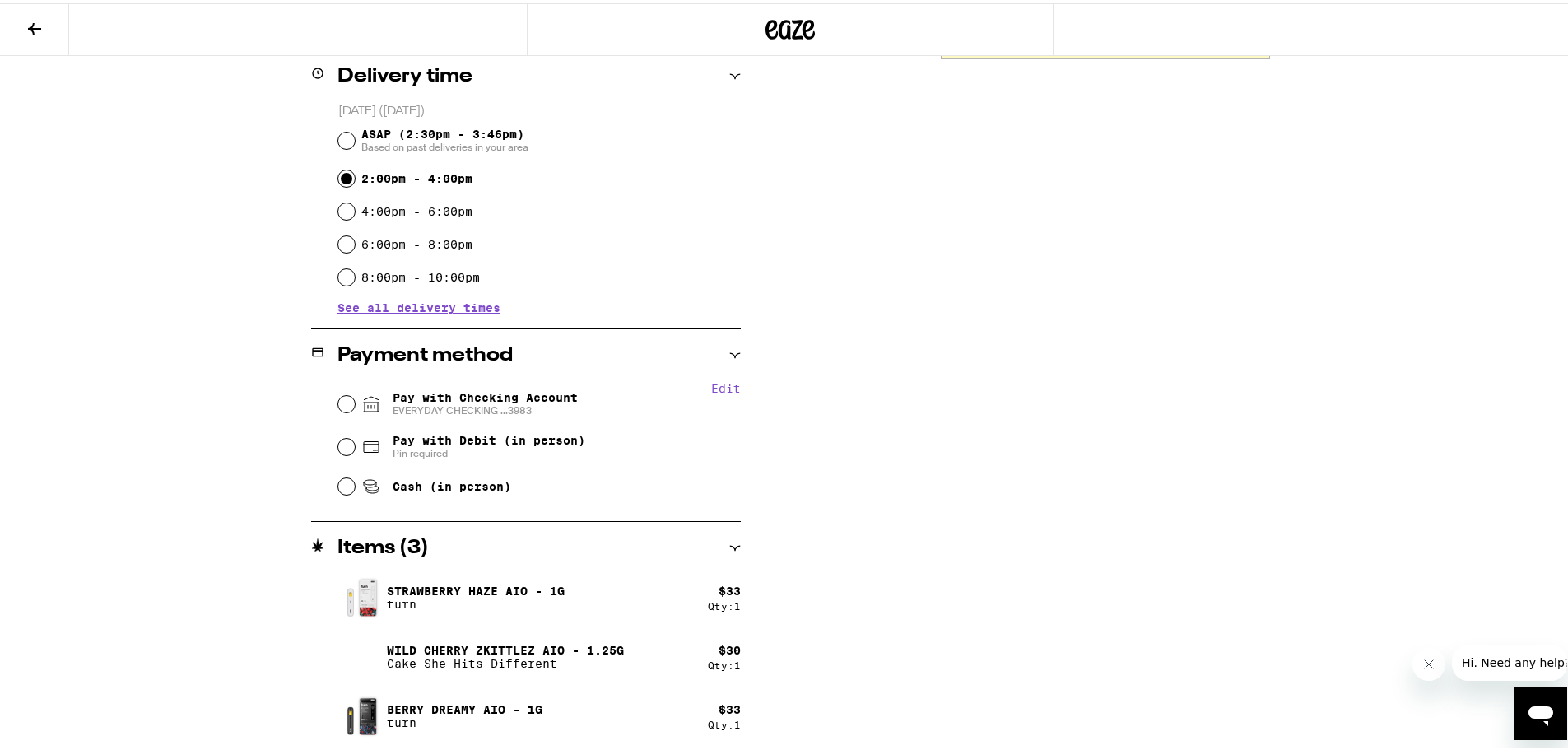
type input "**********"
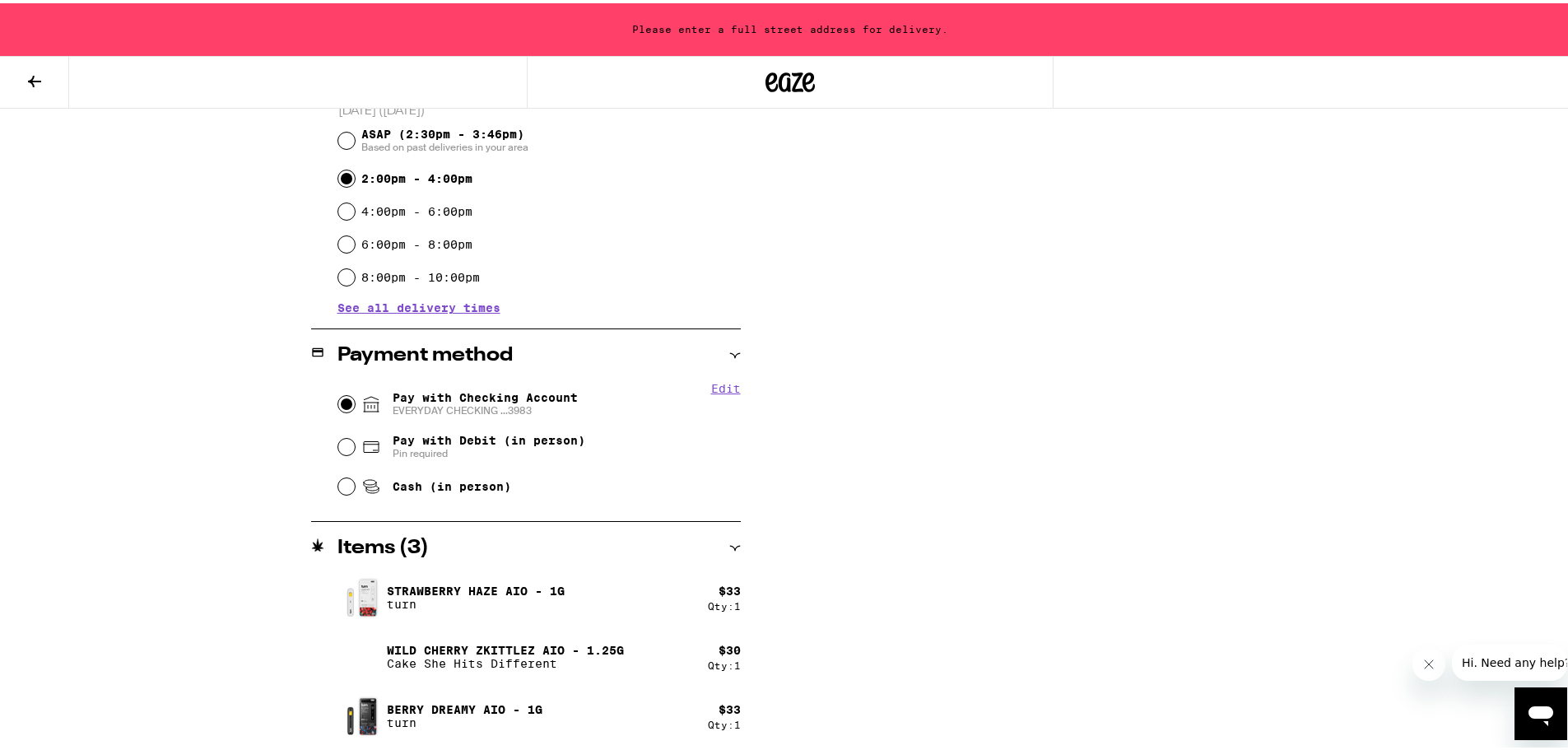
click at [347, 400] on input "Pay with Checking Account EVERYDAY CHECKING ...3983" at bounding box center [346, 400] width 17 height 17
radio input "true"
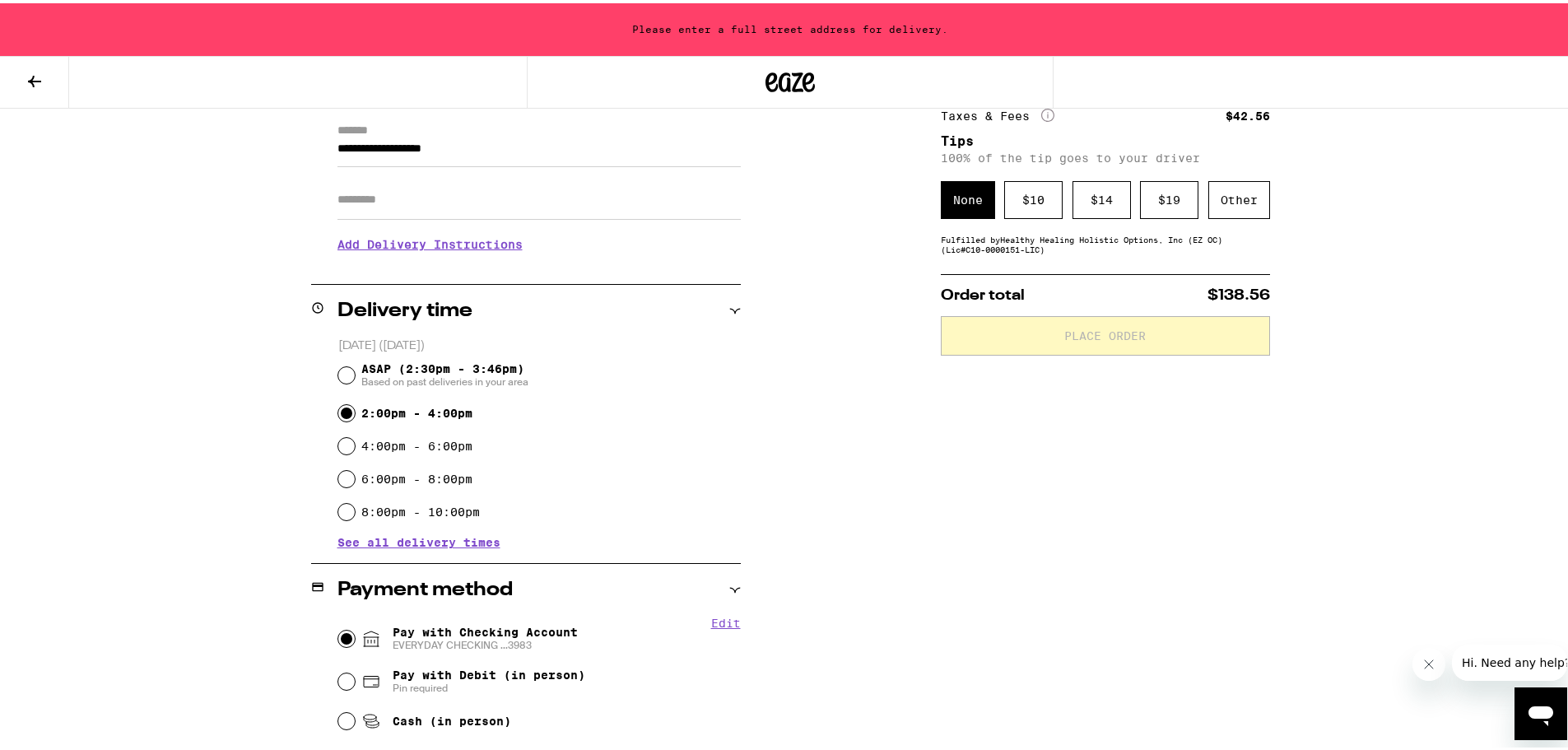
scroll to position [0, 0]
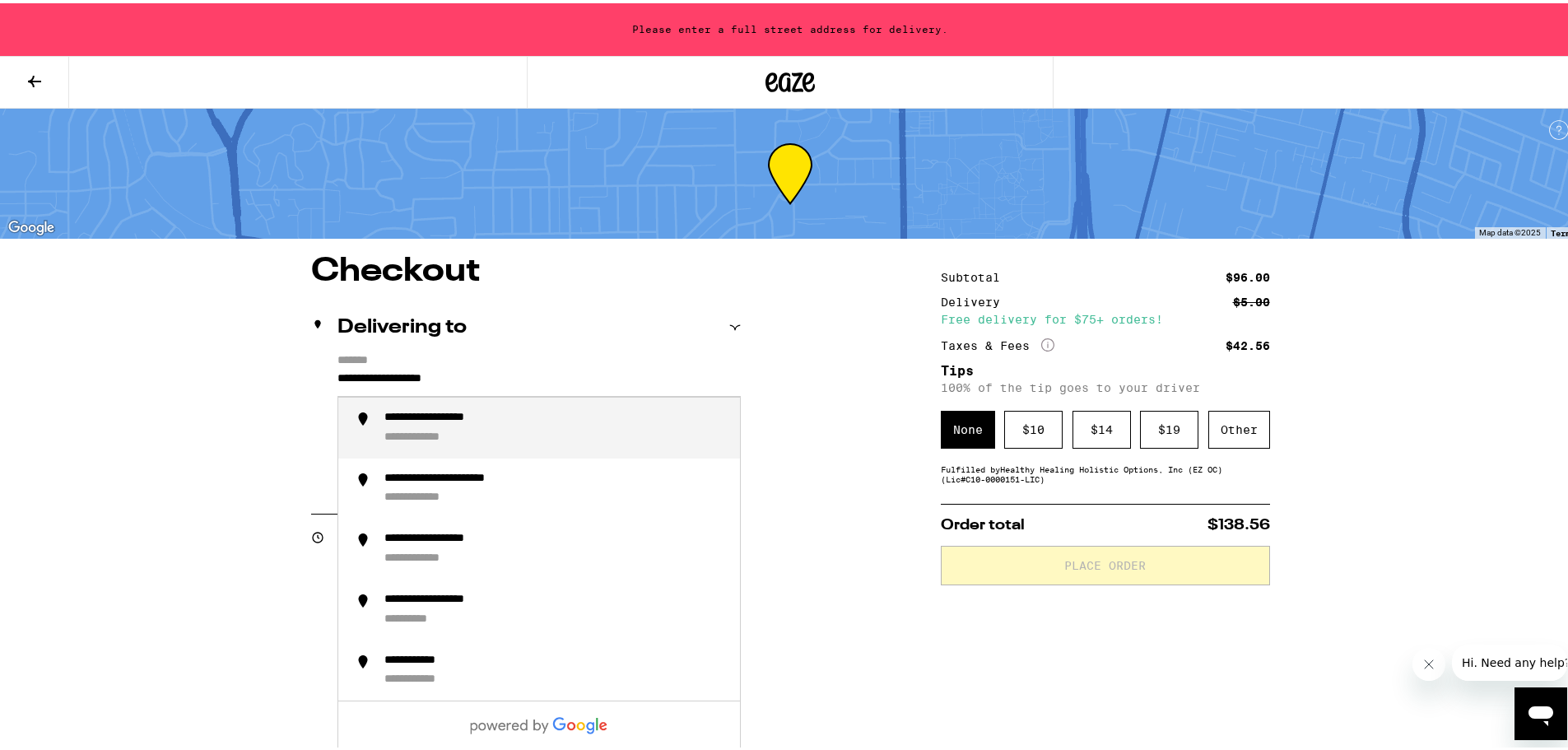
click at [544, 378] on input "**********" at bounding box center [539, 379] width 403 height 28
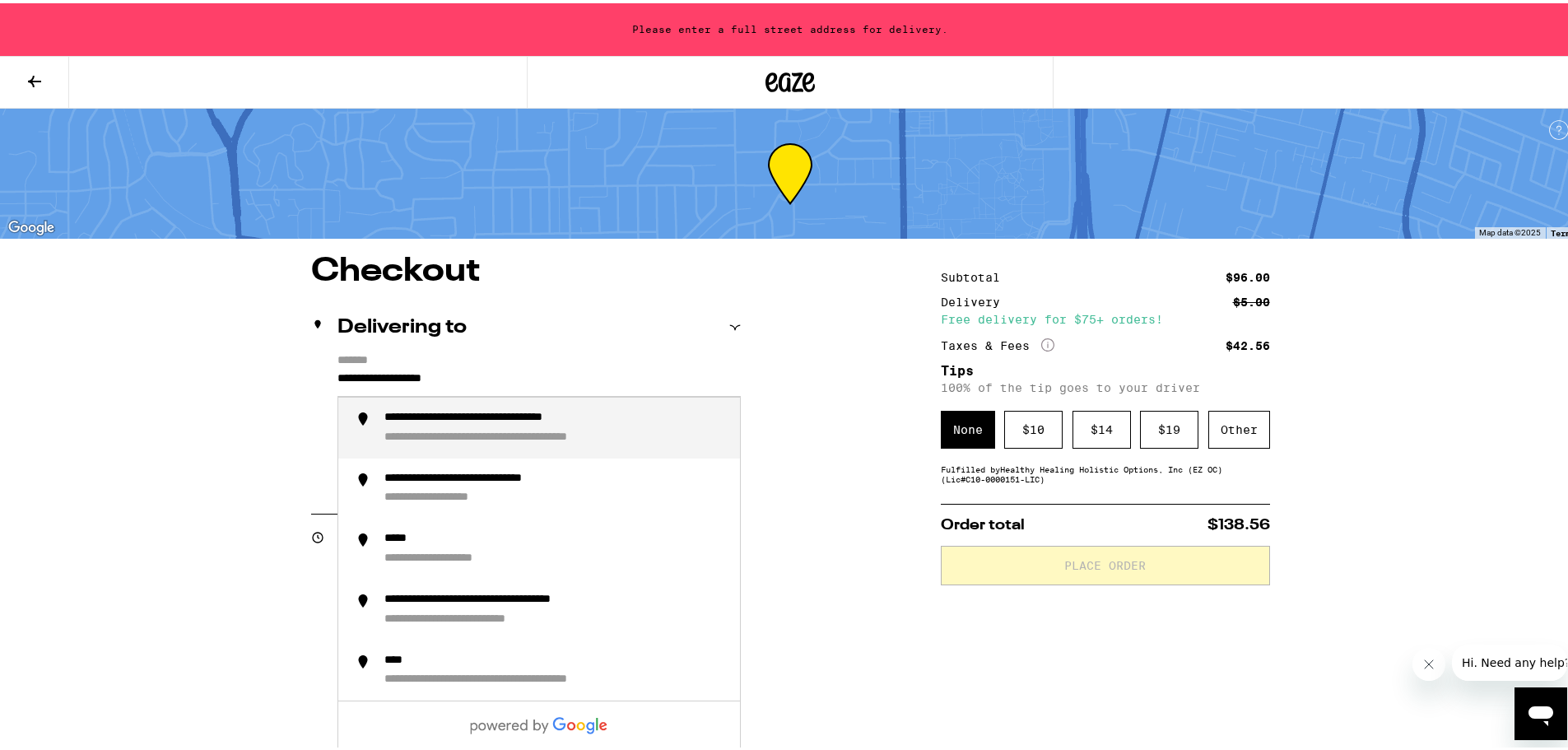
click at [544, 378] on input "**********" at bounding box center [539, 379] width 403 height 28
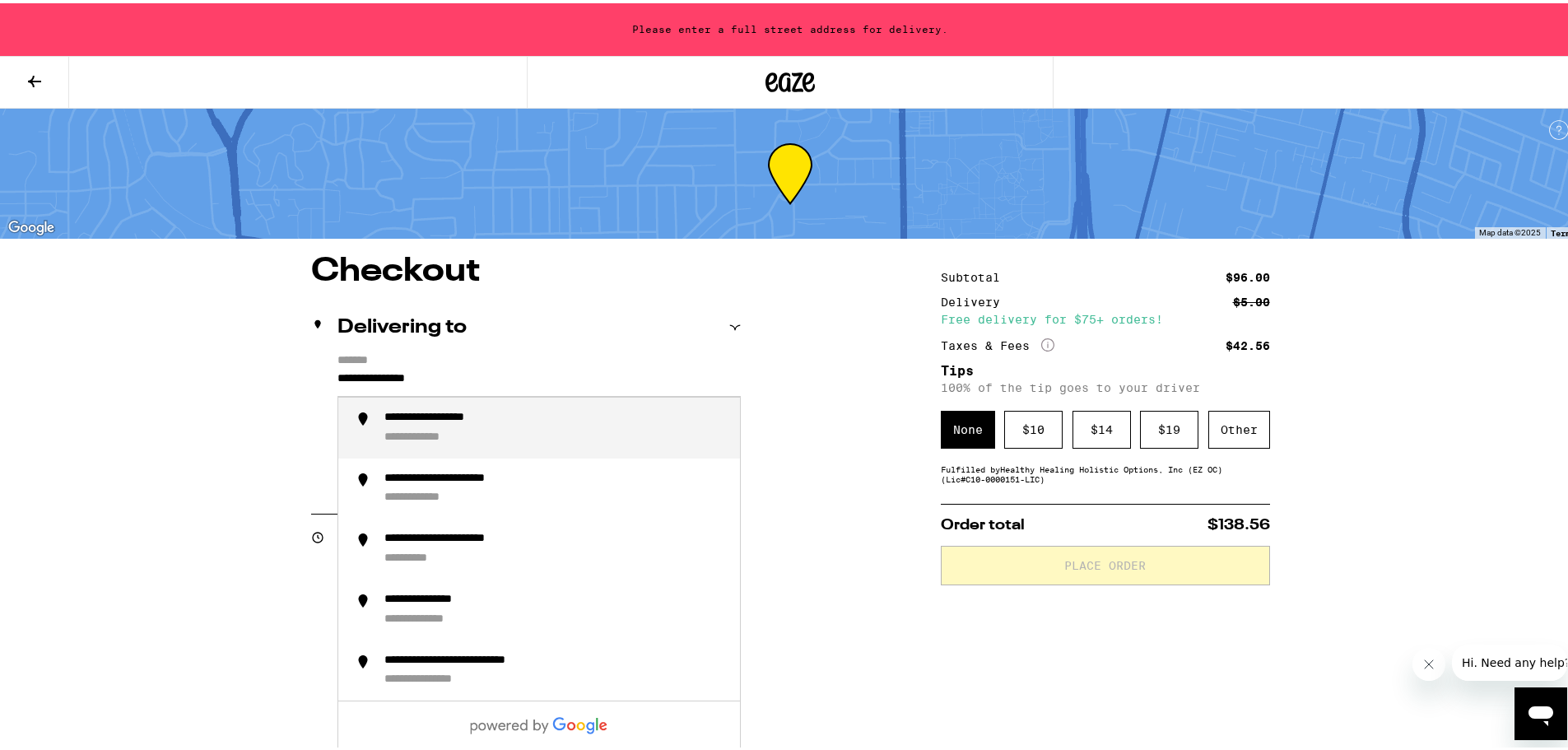
click at [483, 423] on div "**********" at bounding box center [455, 415] width 142 height 15
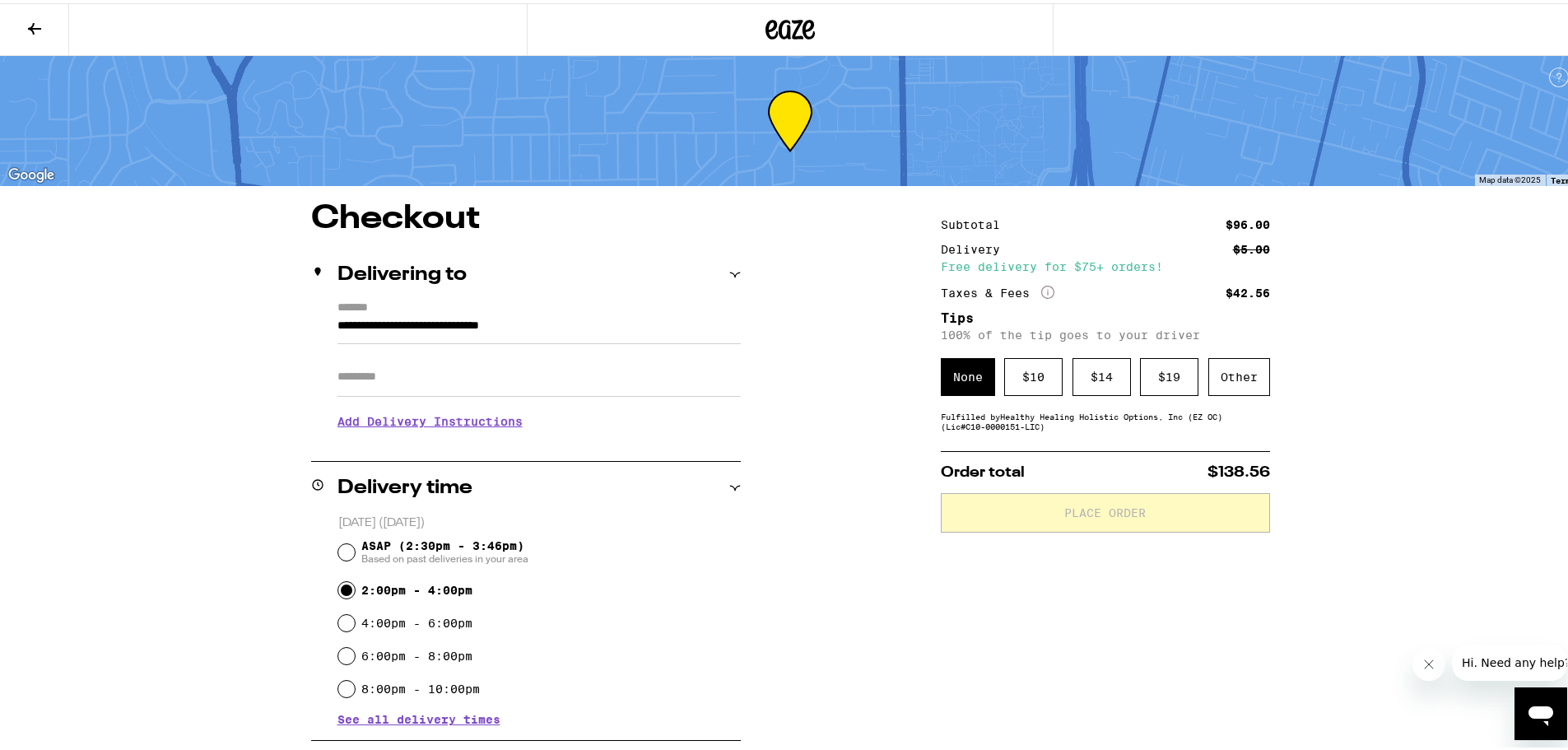
type input "**********"
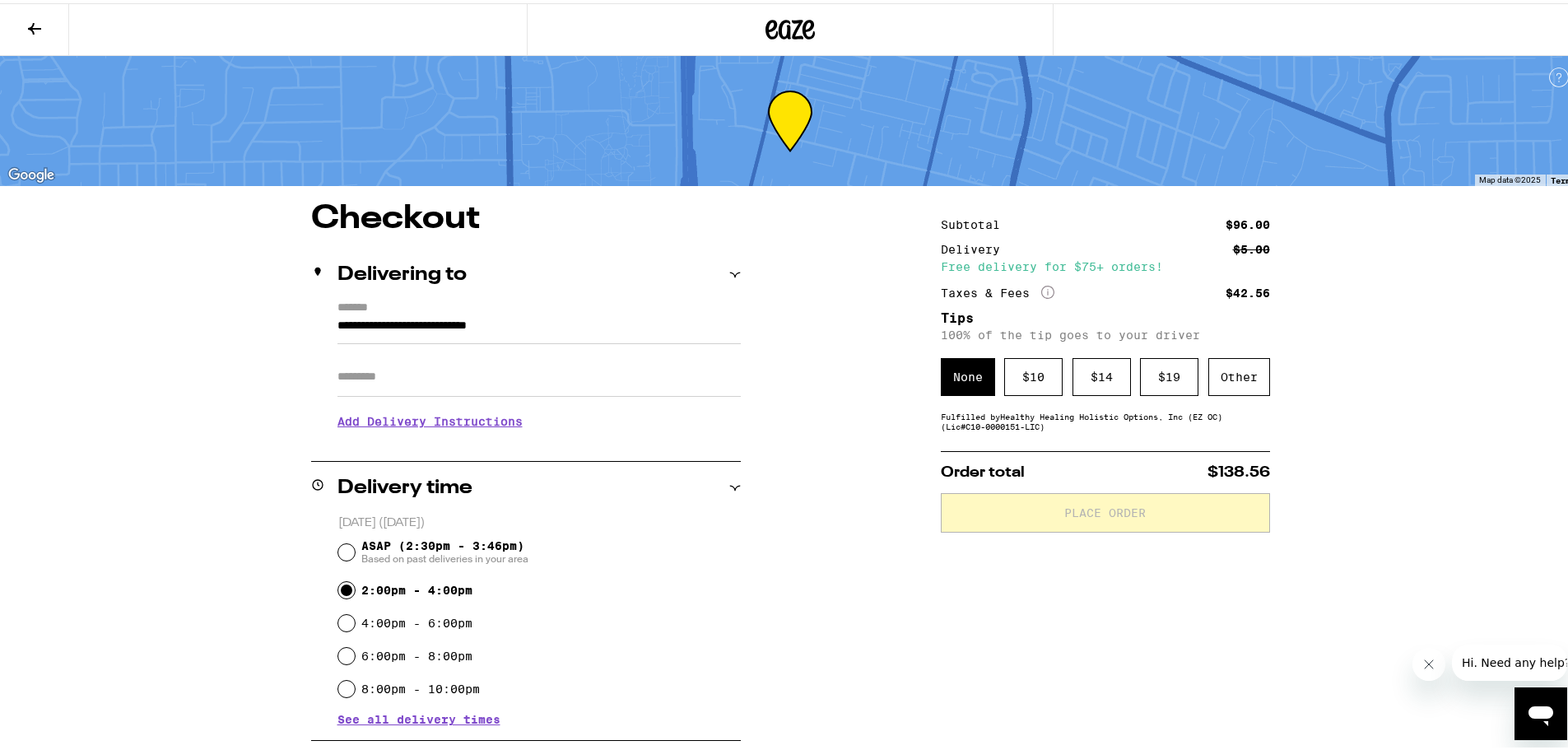
click at [802, 462] on div "**********" at bounding box center [789, 706] width 1185 height 1015
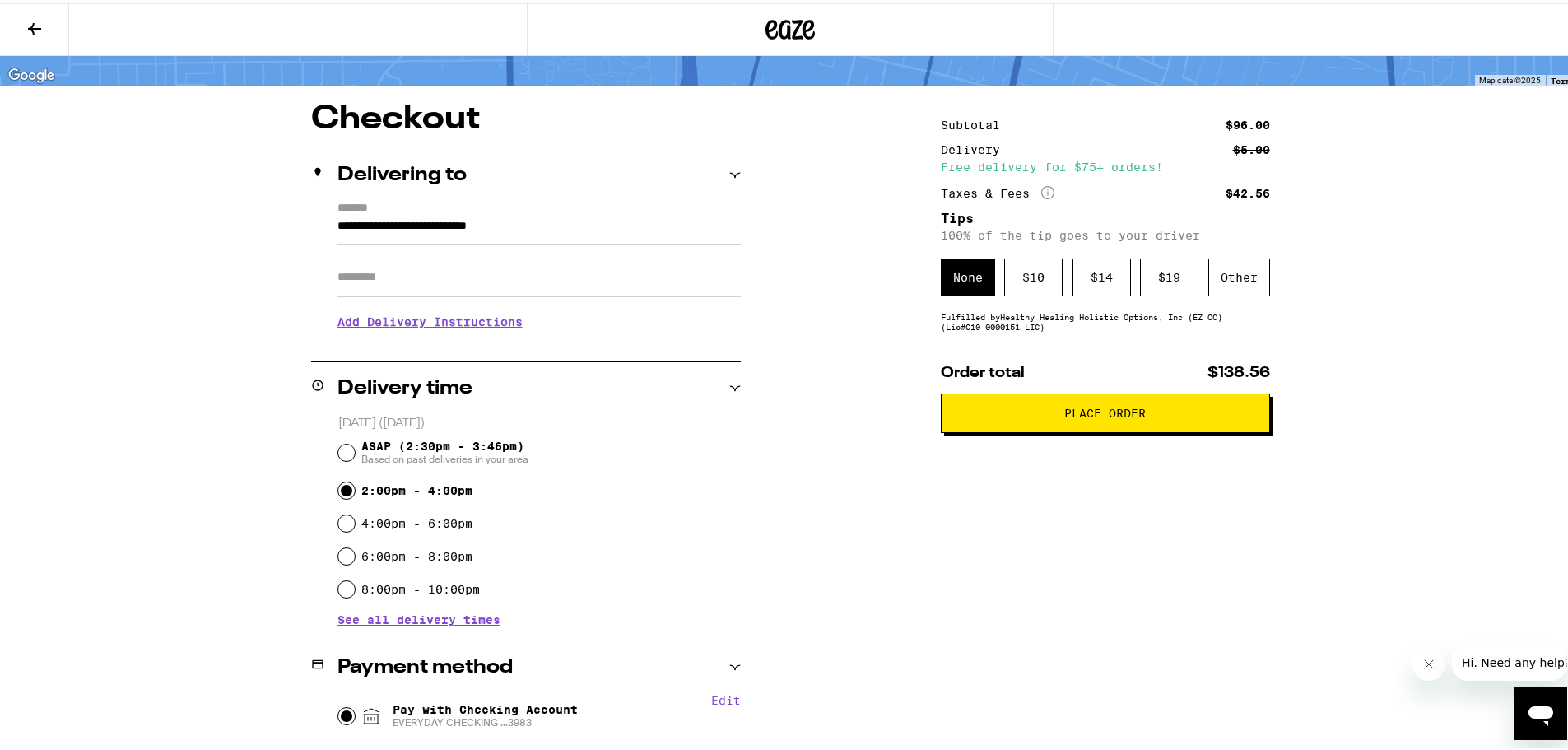
scroll to position [52, 0]
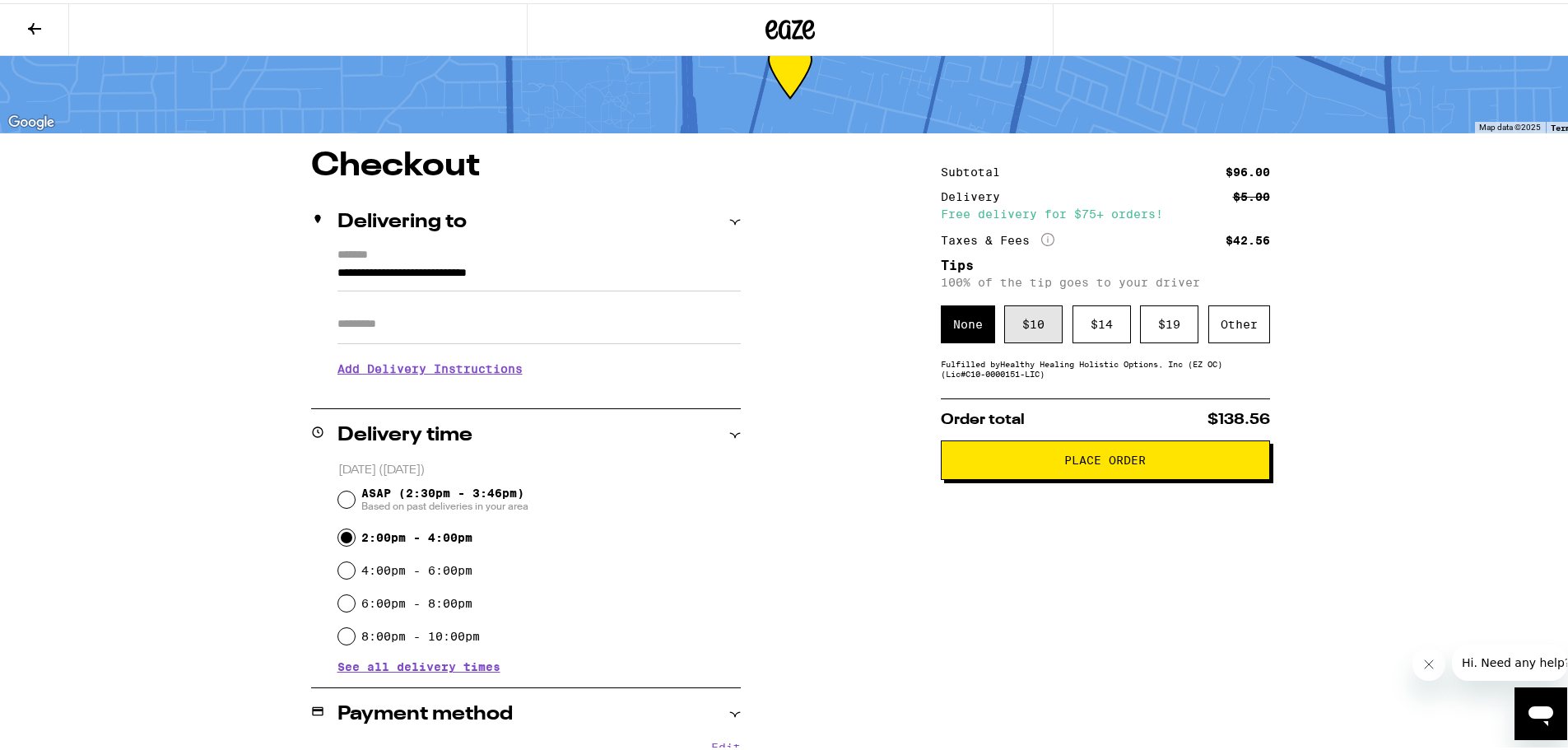
click at [1039, 318] on div "$ 10" at bounding box center [1033, 321] width 58 height 38
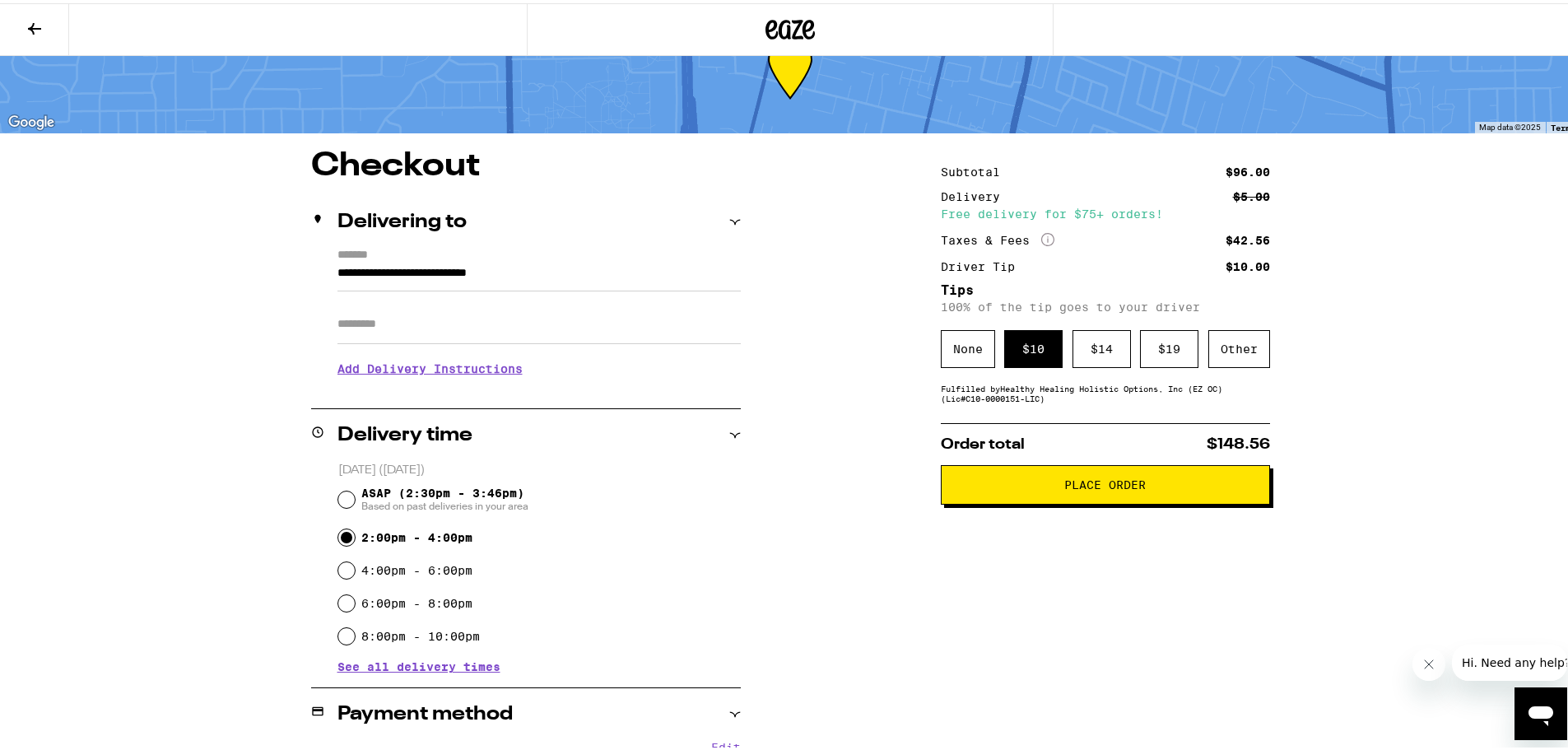
click at [1018, 494] on button "Place Order" at bounding box center [1105, 482] width 329 height 40
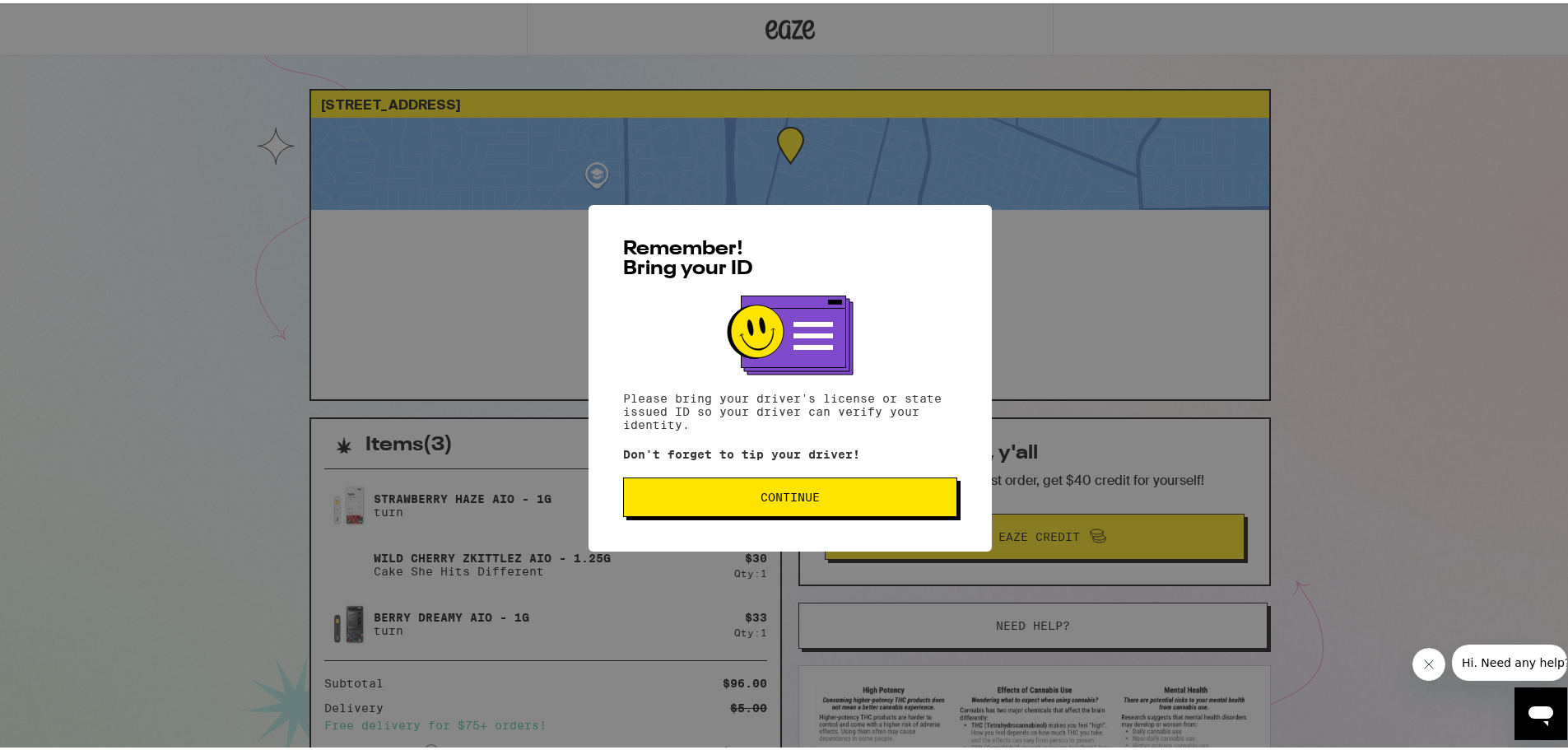
click at [840, 507] on button "Continue" at bounding box center [790, 494] width 334 height 40
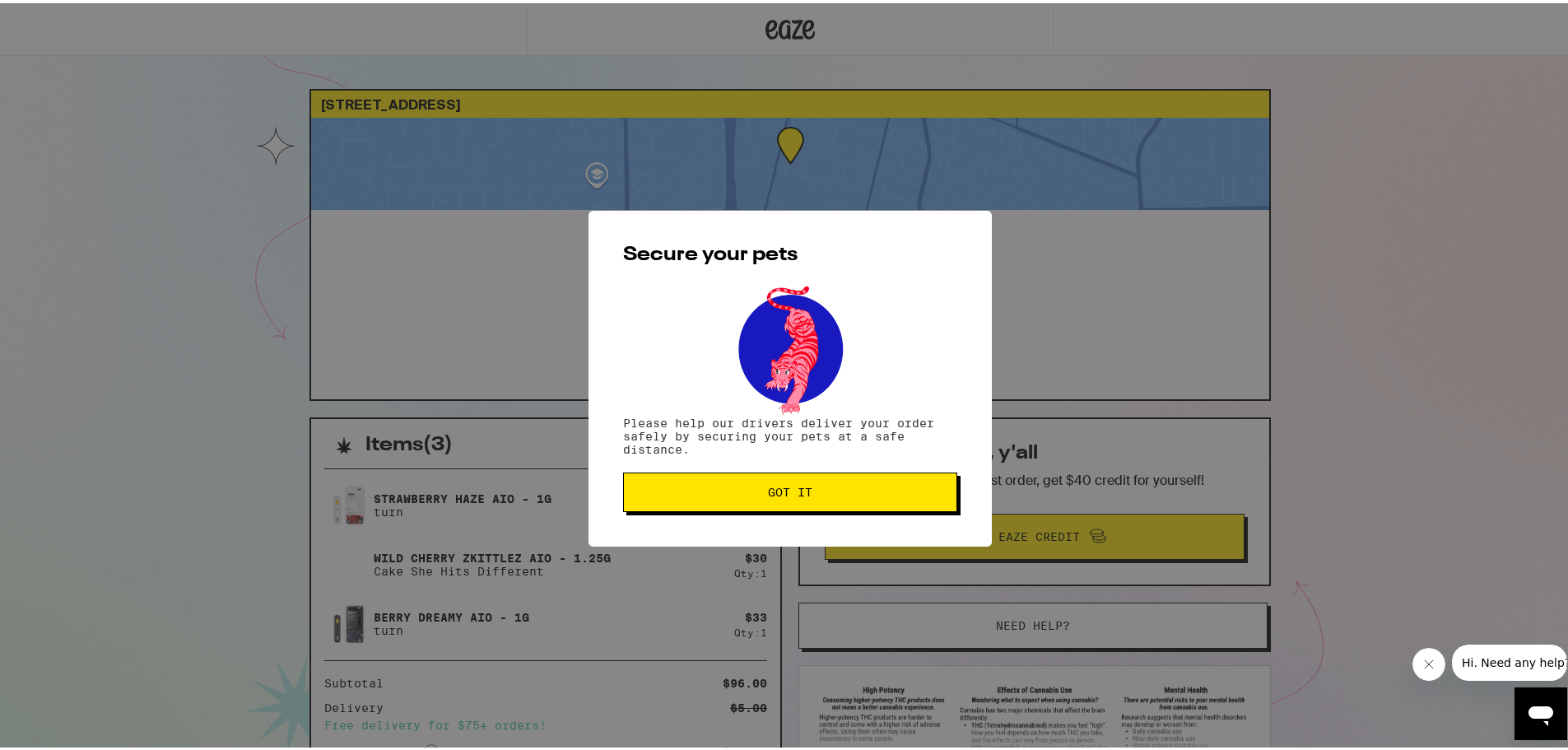
click at [839, 500] on button "Got it" at bounding box center [790, 489] width 334 height 40
